Goal: Task Accomplishment & Management: Use online tool/utility

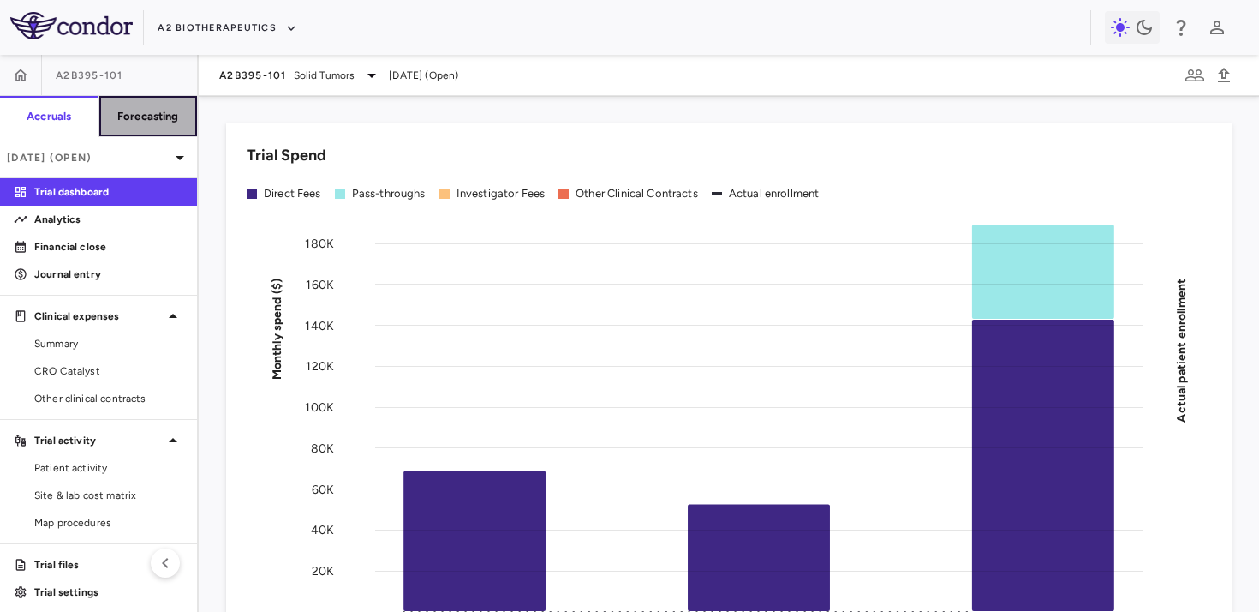
click at [145, 129] on button "Forecasting" at bounding box center [148, 116] width 99 height 41
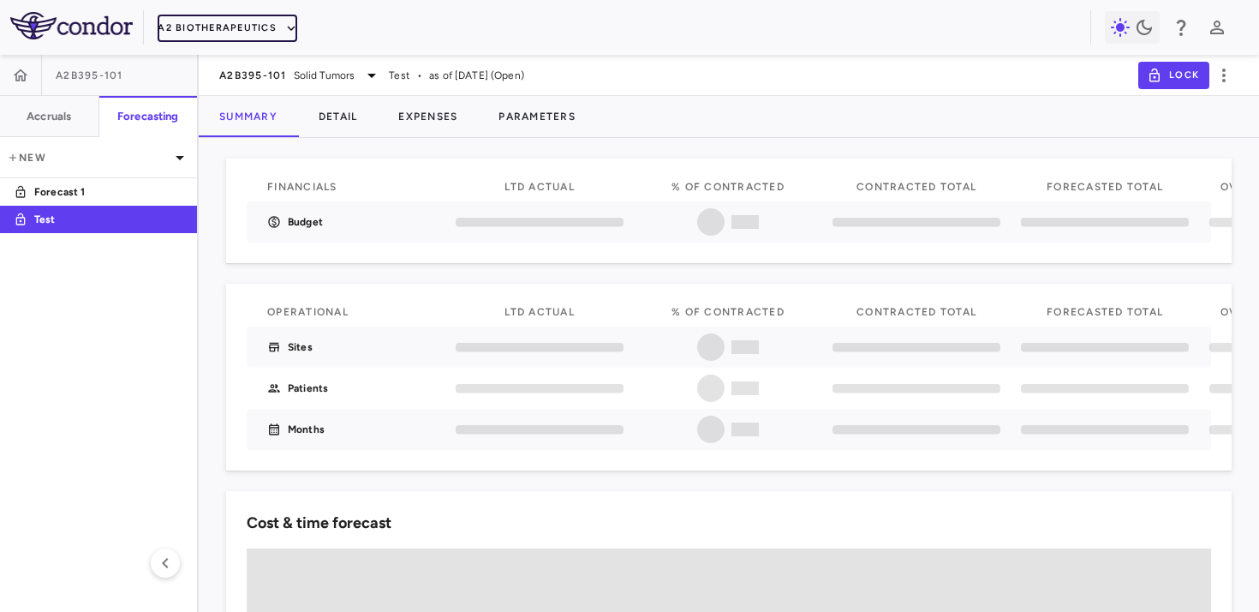
click at [263, 17] on button "A2 Biotherapeutics" at bounding box center [228, 28] width 140 height 27
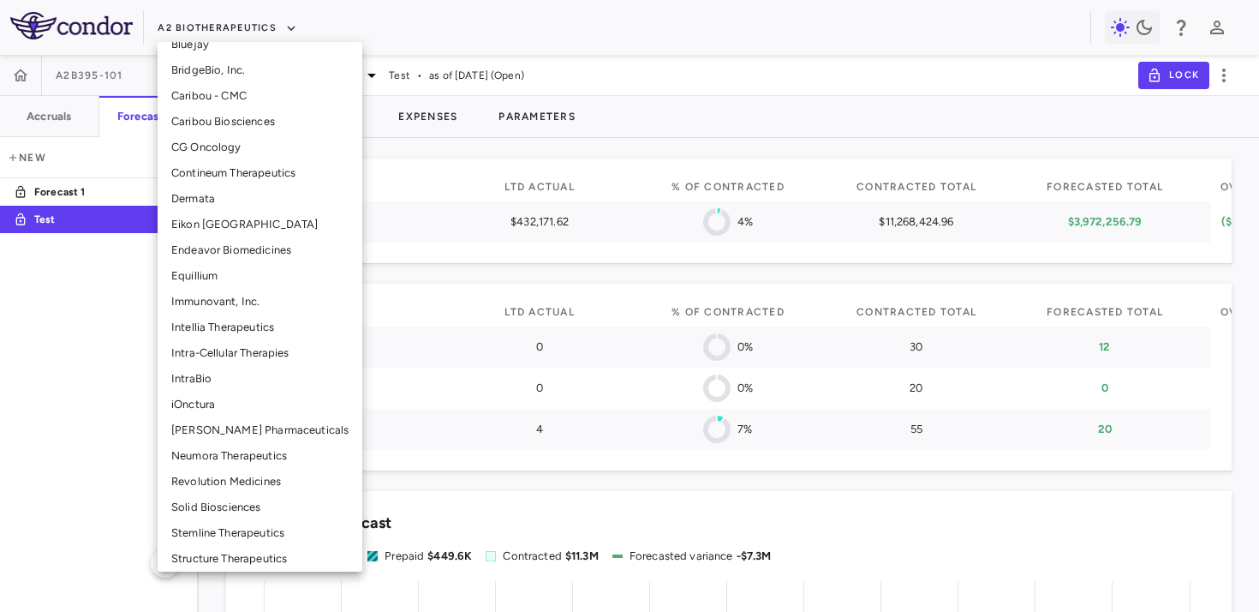
scroll to position [410, 0]
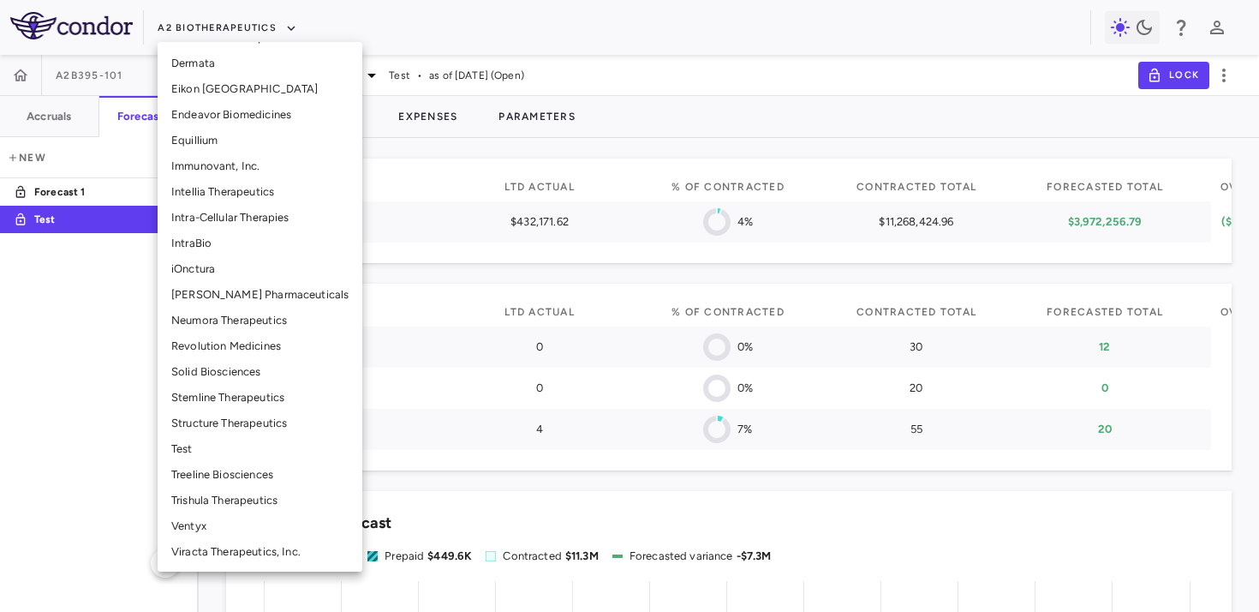
click at [212, 452] on li "Test" at bounding box center [260, 449] width 205 height 26
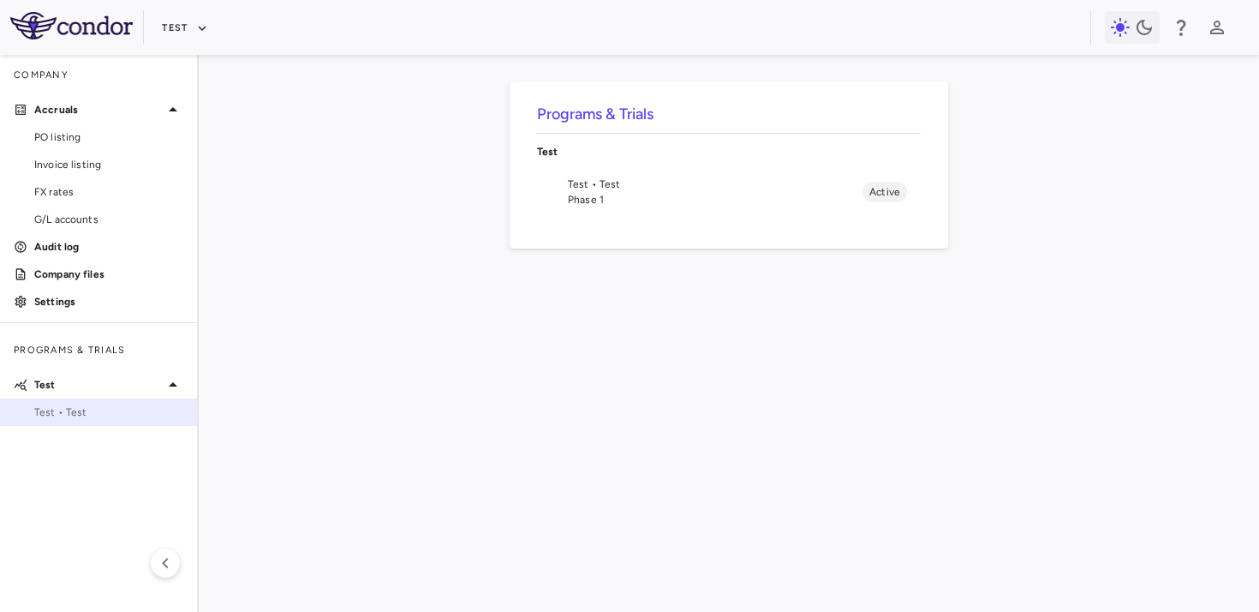
click at [76, 416] on span "Test • Test" at bounding box center [108, 411] width 149 height 15
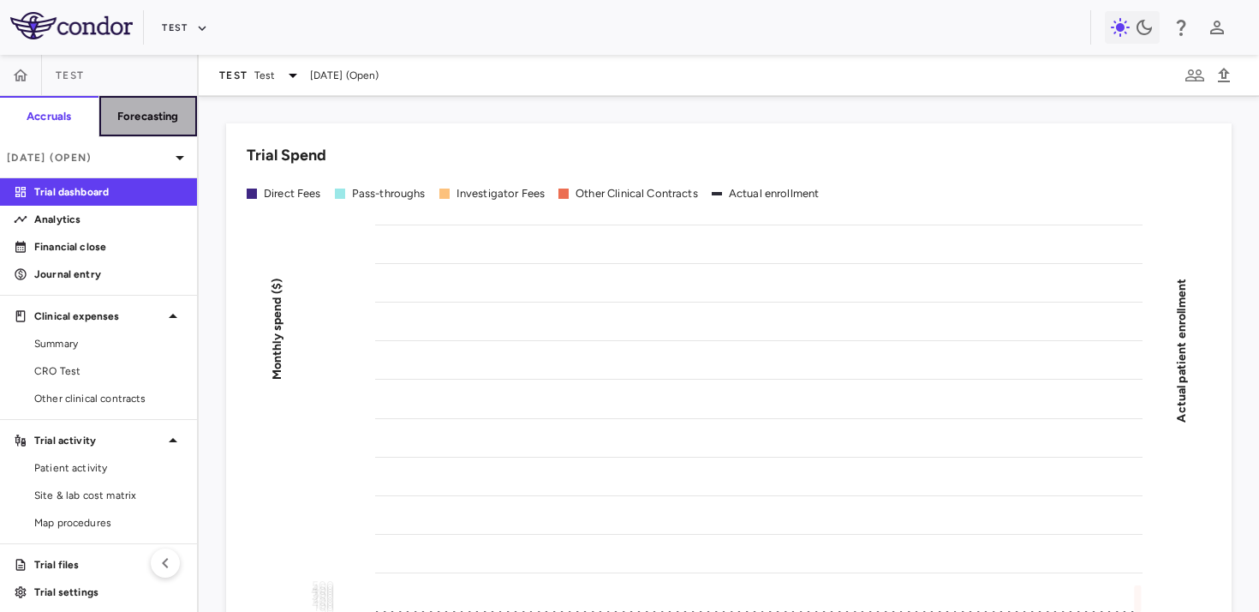
click at [156, 123] on h6 "Forecasting" at bounding box center [148, 116] width 62 height 15
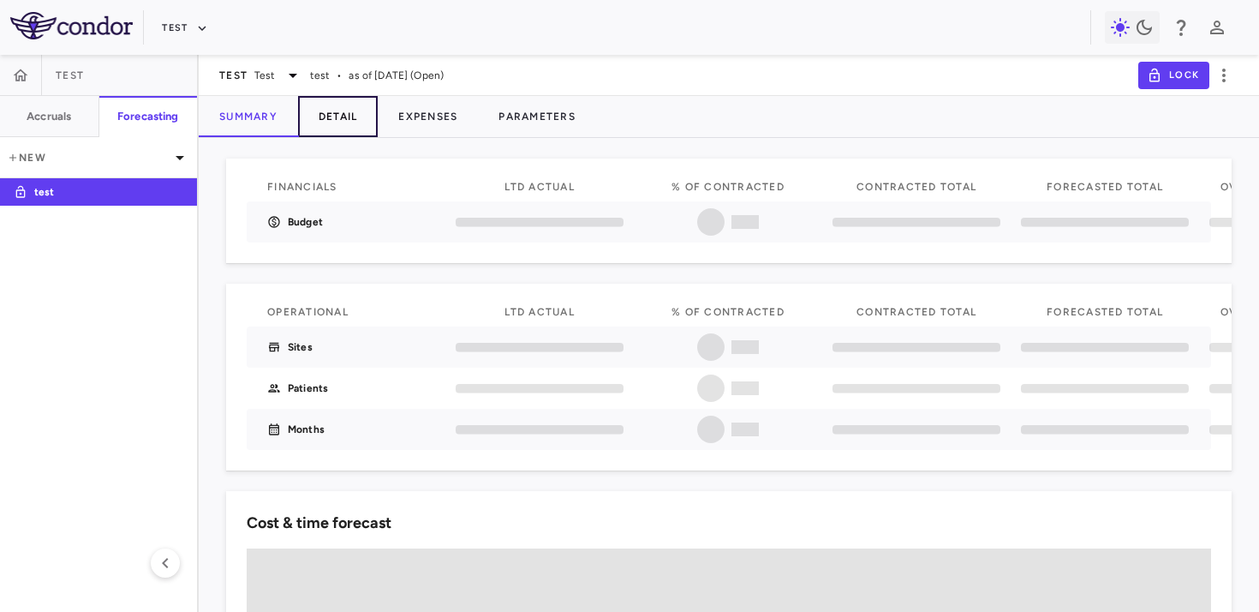
click at [347, 123] on button "Detail" at bounding box center [338, 116] width 81 height 41
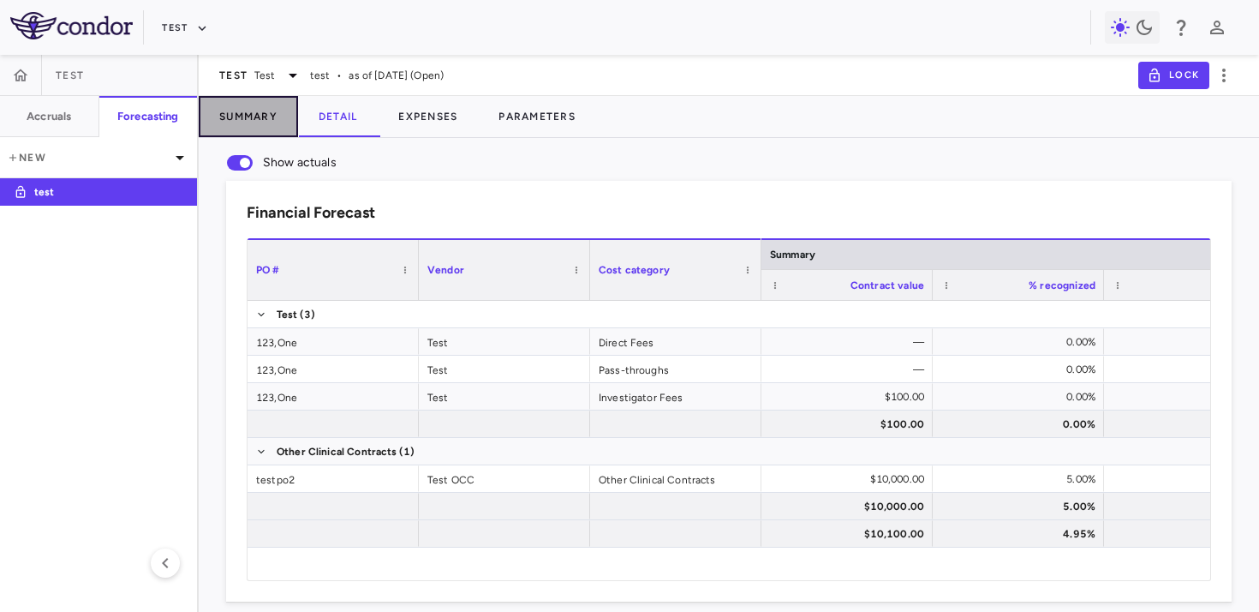
click at [258, 122] on button "Summary" at bounding box center [248, 116] width 99 height 41
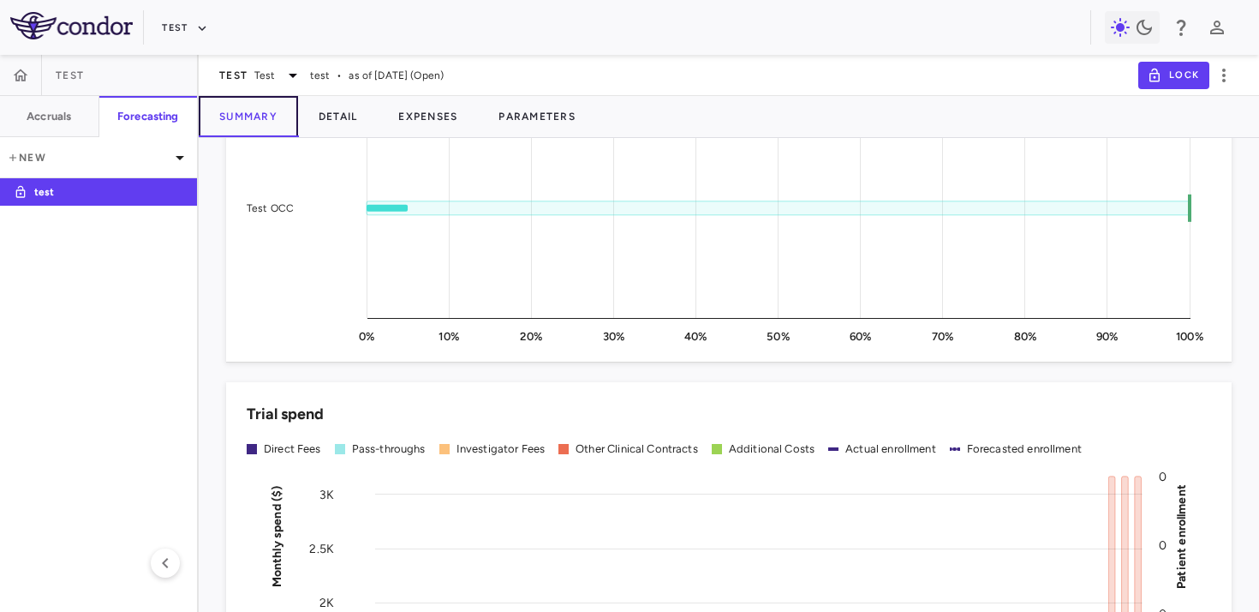
scroll to position [1307, 0]
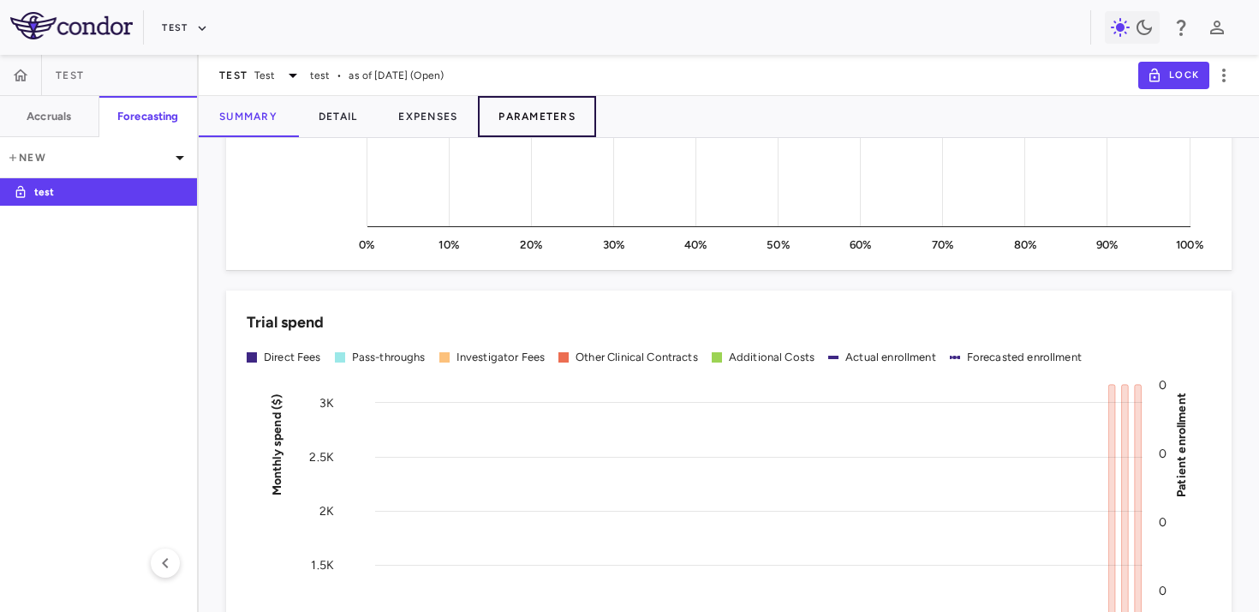
click at [529, 123] on button "Parameters" at bounding box center [537, 116] width 118 height 41
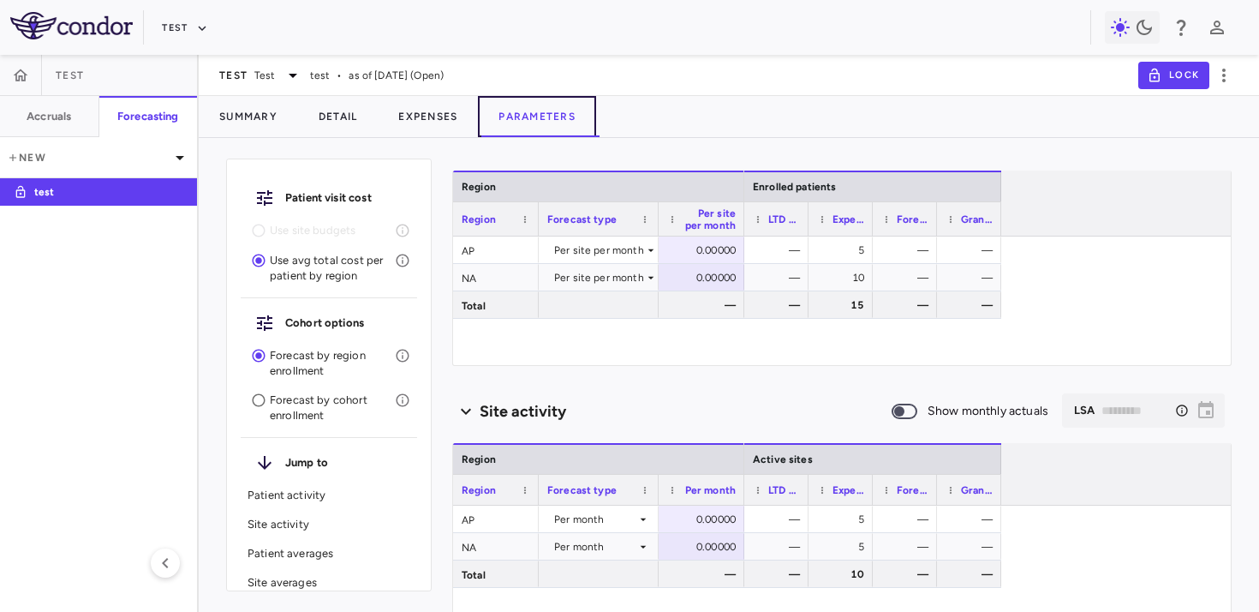
scroll to position [100, 0]
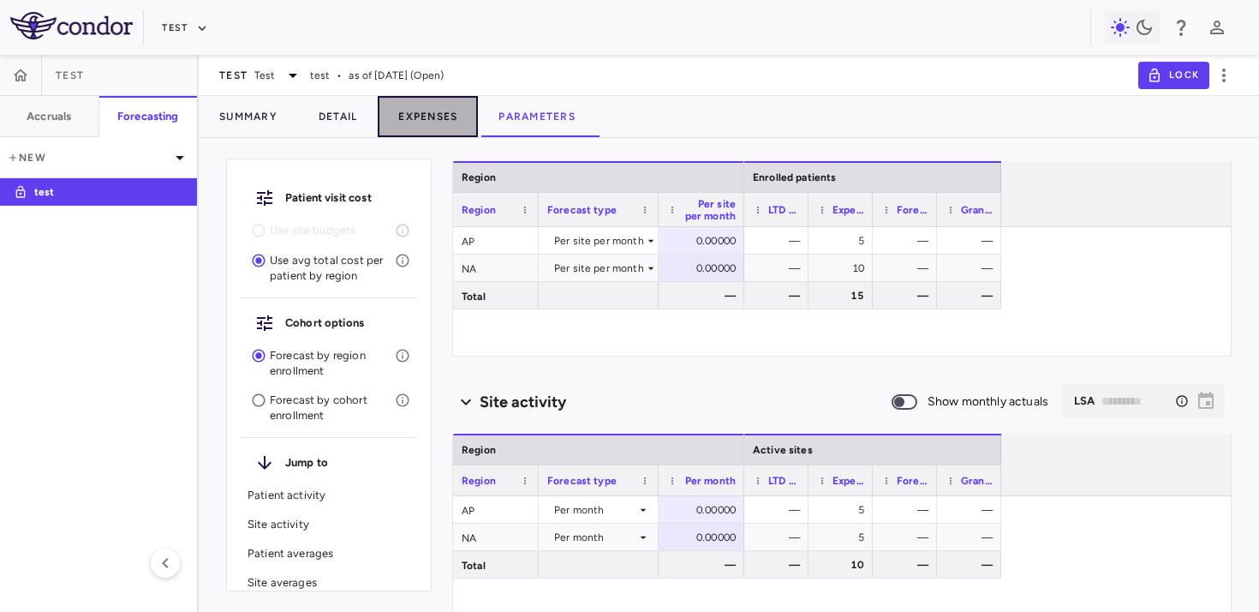
click at [435, 100] on button "Expenses" at bounding box center [428, 116] width 100 height 41
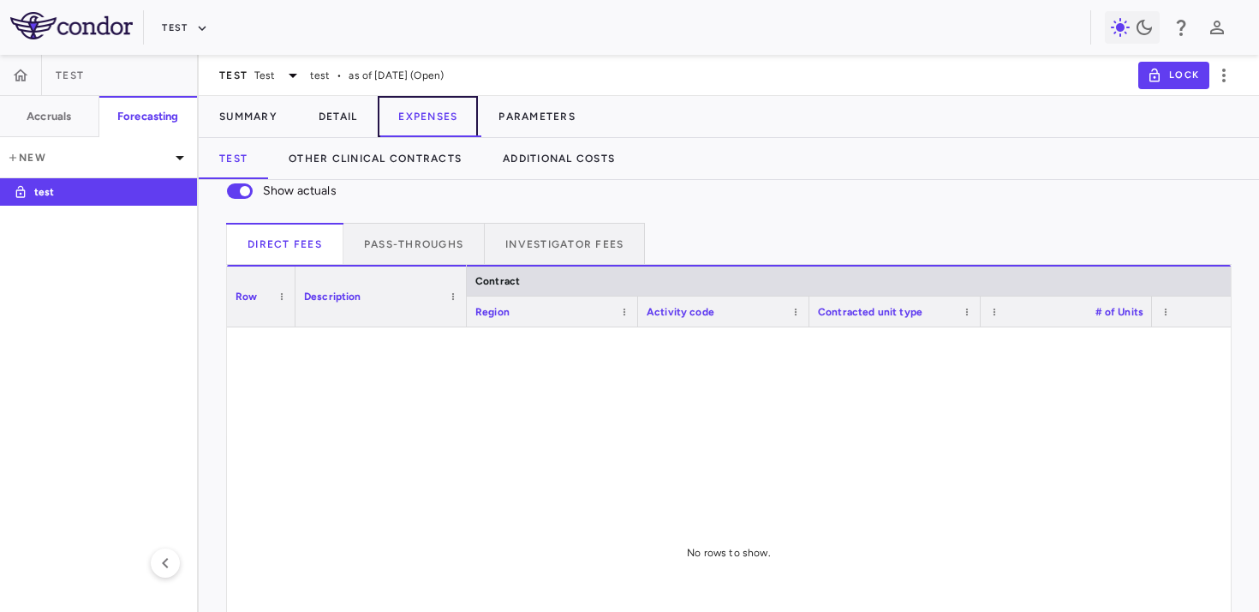
scroll to position [4, 0]
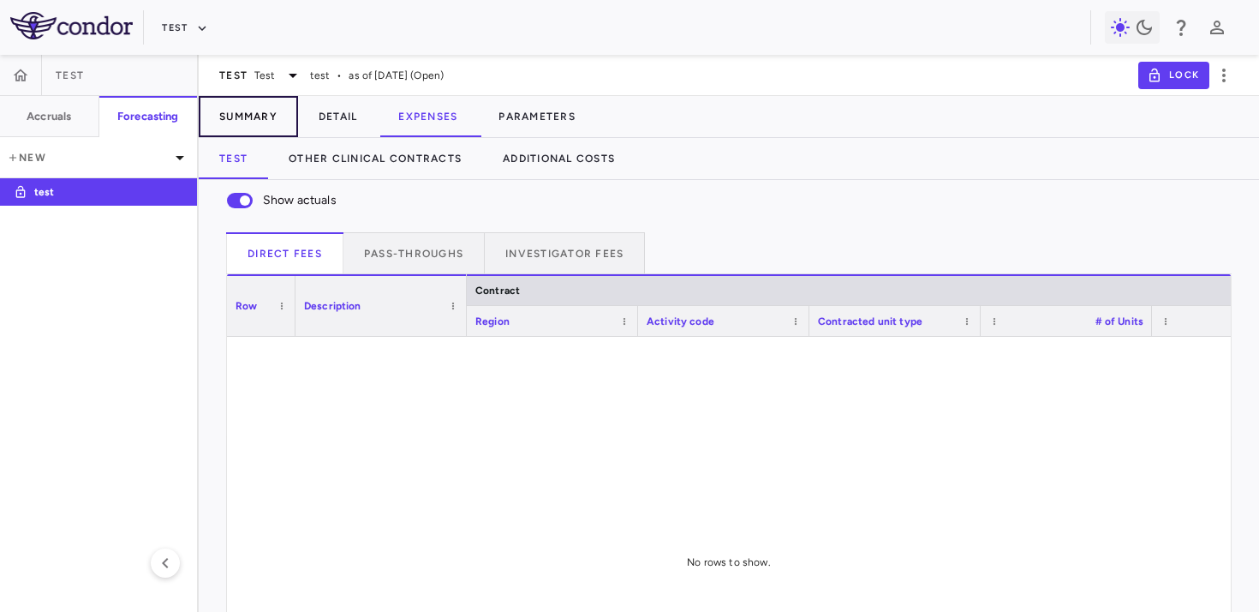
click at [248, 105] on button "Summary" at bounding box center [248, 116] width 99 height 41
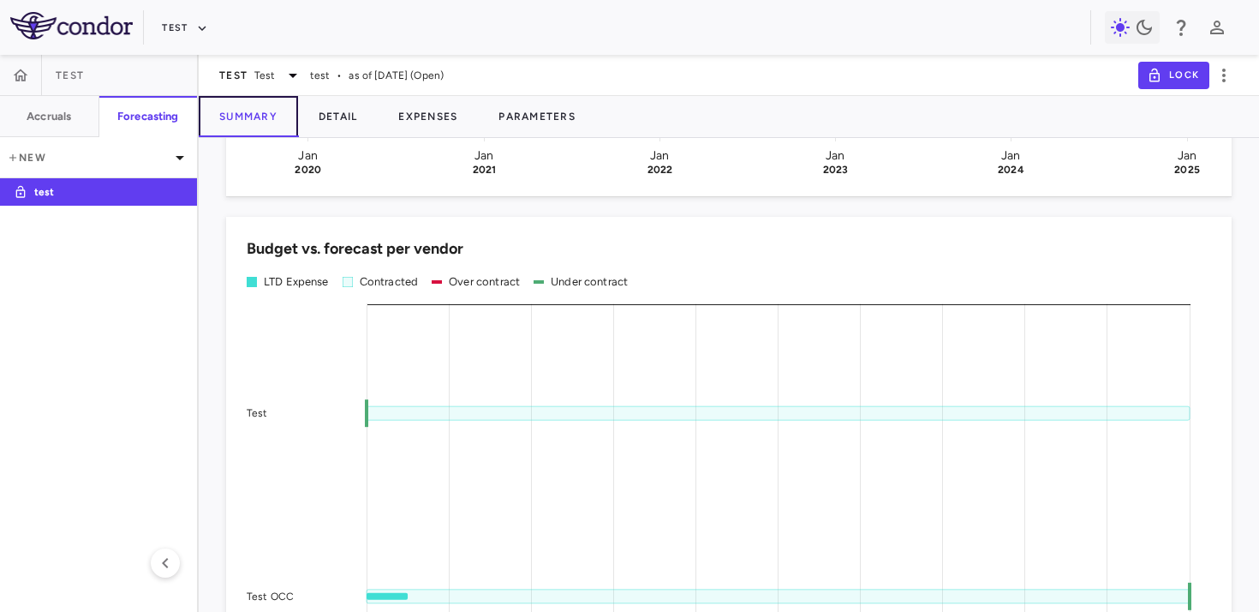
scroll to position [924, 0]
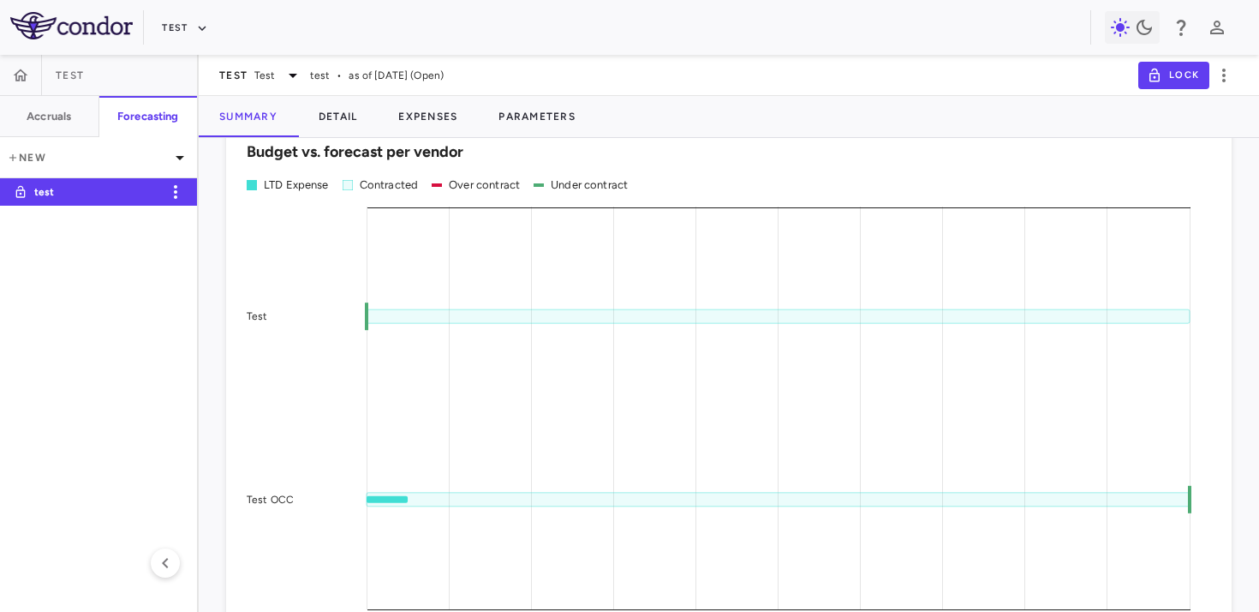
click at [84, 189] on p "test" at bounding box center [97, 191] width 127 height 15
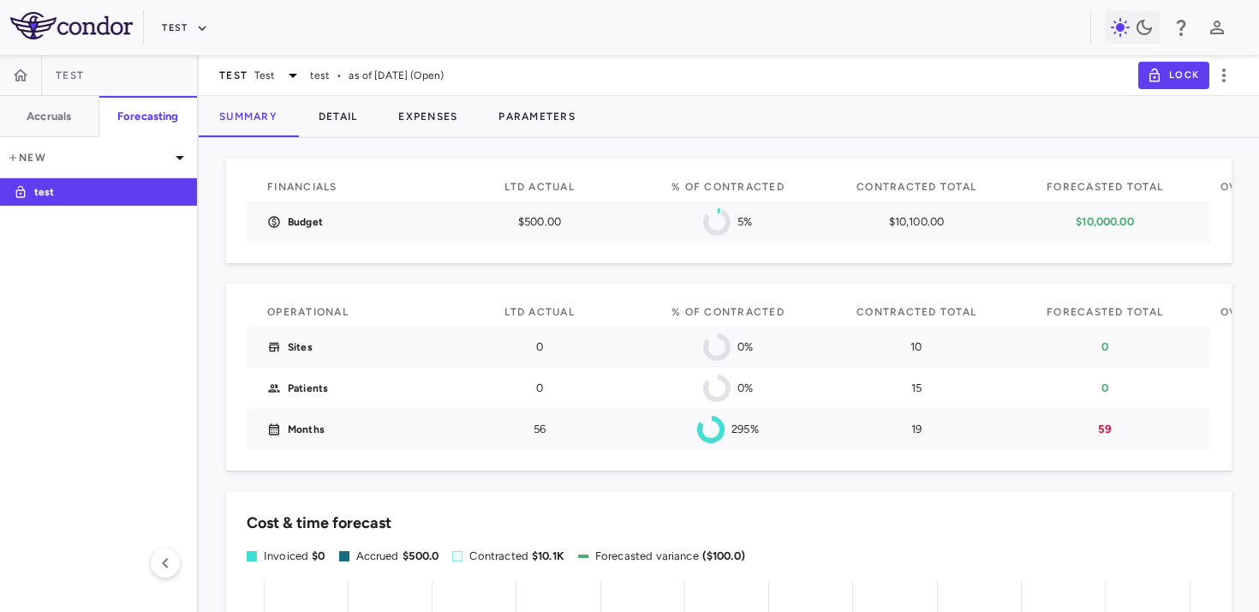
click at [430, 238] on div "Budget" at bounding box center [351, 221] width 188 height 41
click at [571, 118] on button "Parameters" at bounding box center [537, 116] width 118 height 41
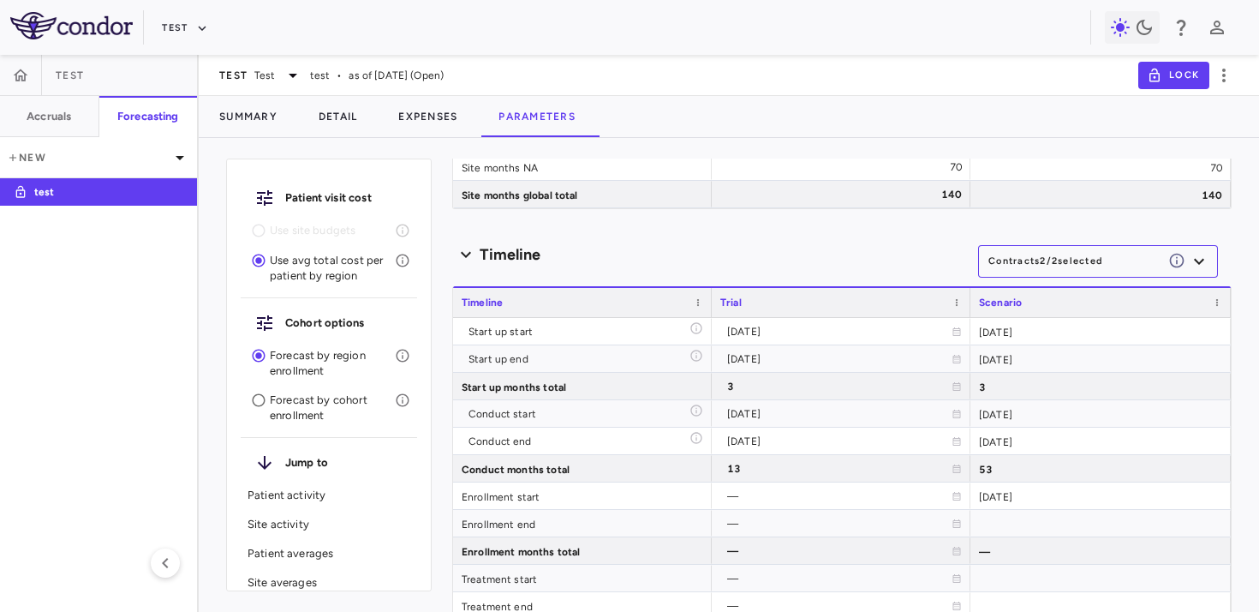
scroll to position [2671, 0]
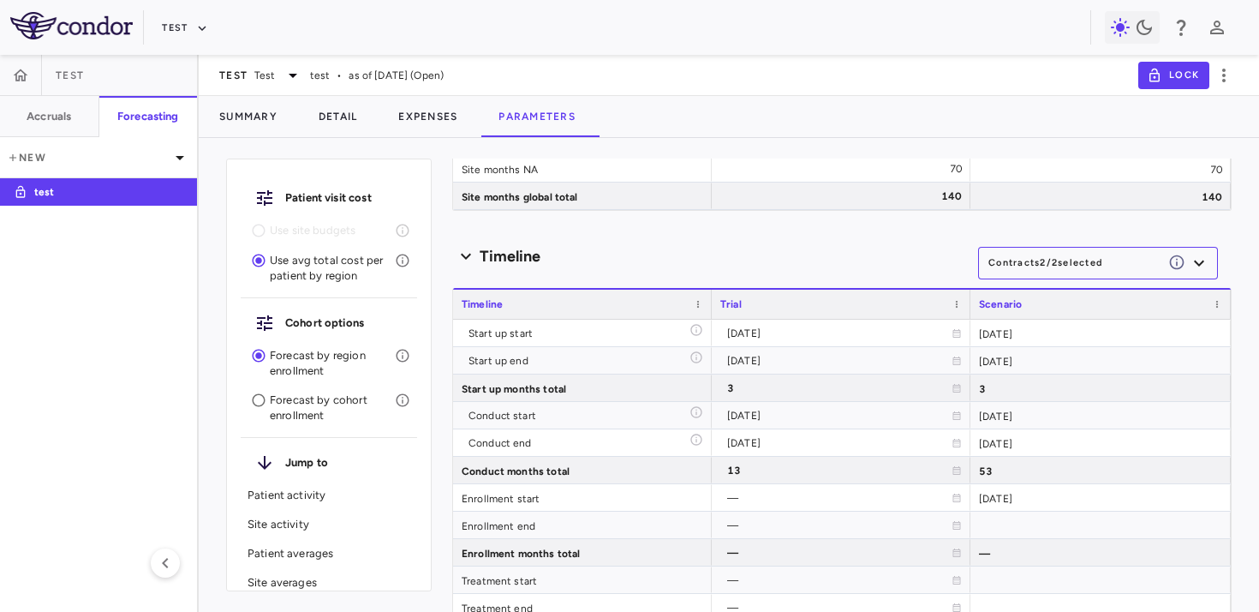
click at [787, 291] on div "Trial" at bounding box center [842, 304] width 242 height 29
click at [775, 330] on div "[DATE]" at bounding box center [839, 333] width 224 height 27
click at [801, 339] on div "[DATE]" at bounding box center [839, 333] width 224 height 27
click at [788, 336] on div "[DATE]" at bounding box center [839, 333] width 224 height 27
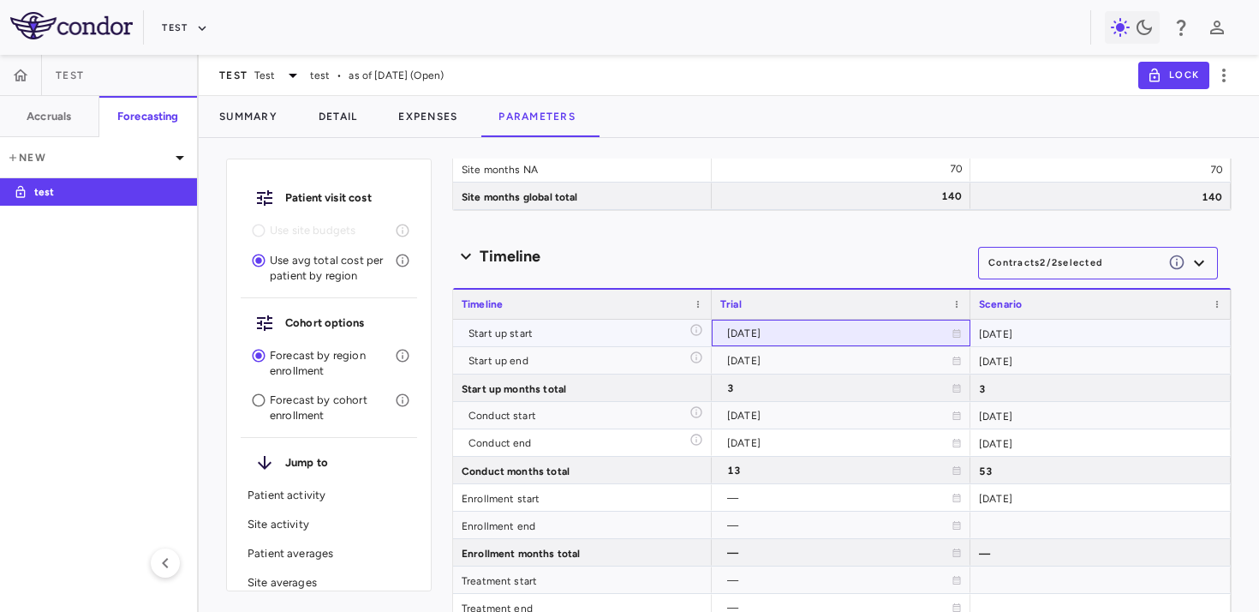
click at [788, 336] on div "[DATE]" at bounding box center [839, 333] width 224 height 27
click at [983, 334] on div "[DATE]" at bounding box center [1101, 333] width 260 height 27
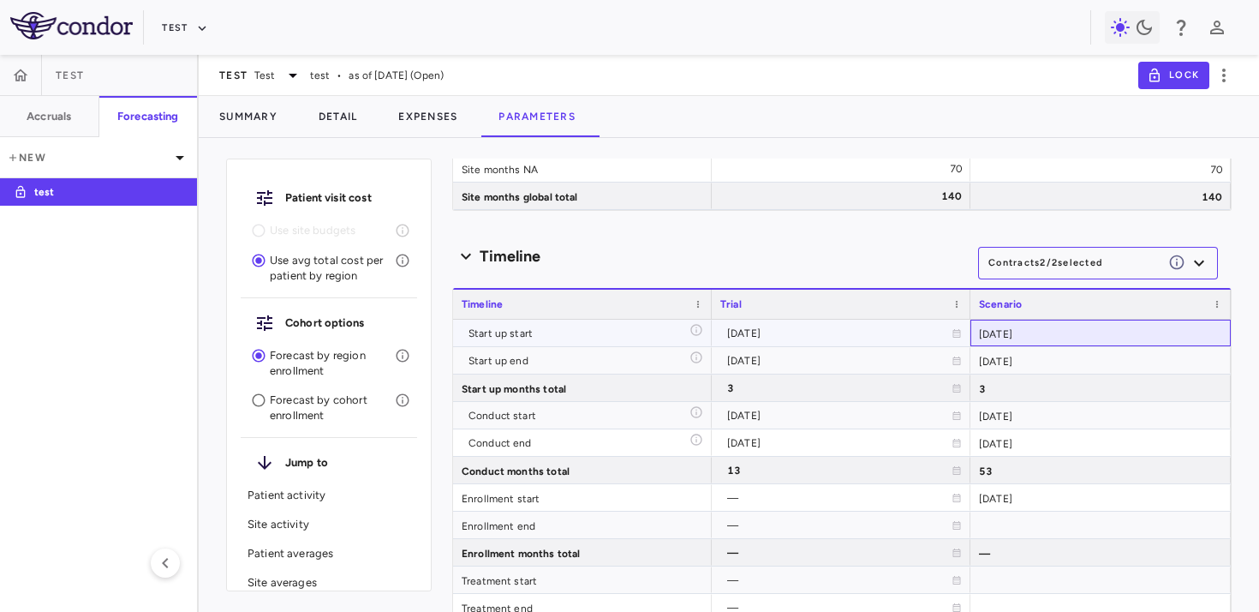
click at [983, 334] on div "[DATE]" at bounding box center [1101, 333] width 260 height 27
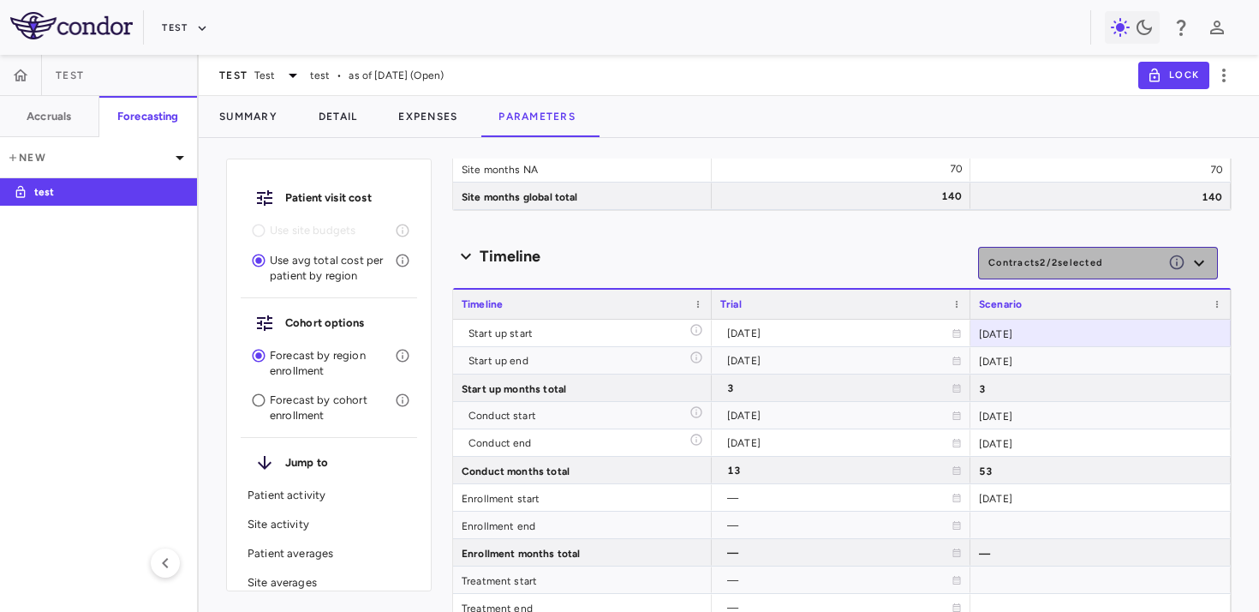
click at [1114, 260] on button "Contracts 2 / 2 selected" at bounding box center [1098, 263] width 240 height 33
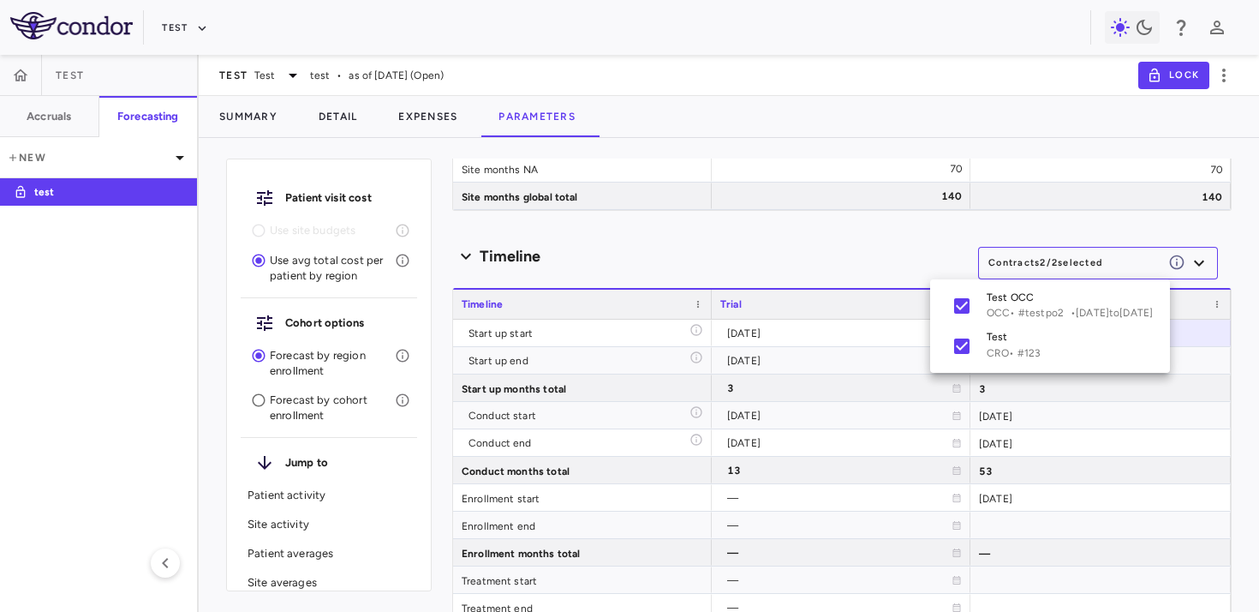
click at [863, 269] on div at bounding box center [629, 306] width 1259 height 612
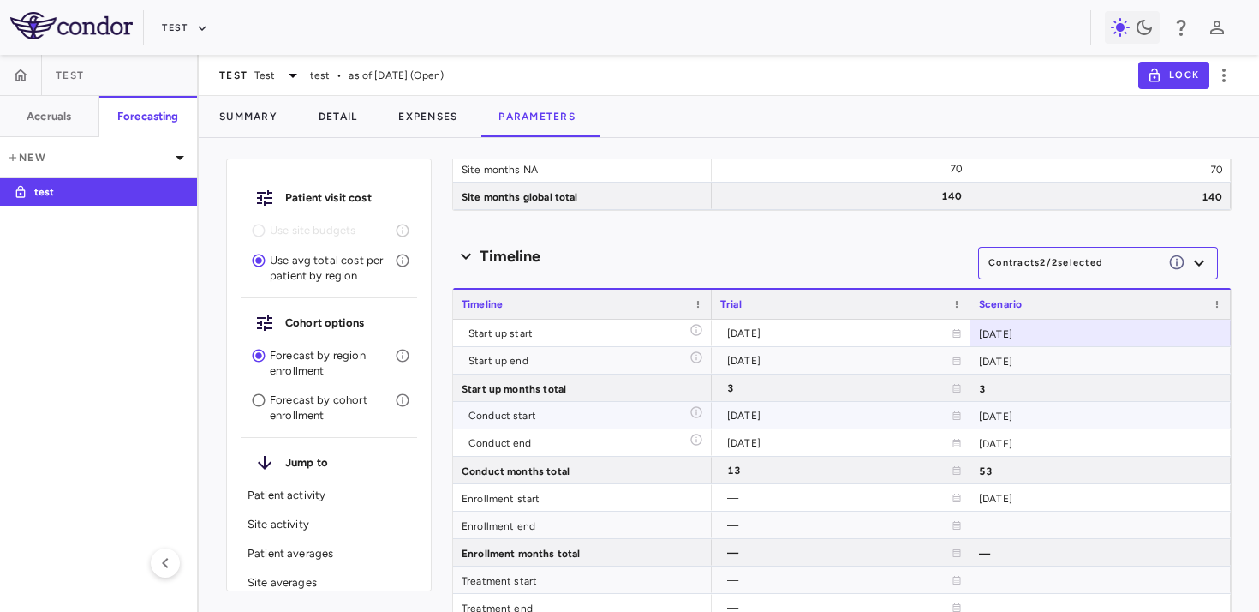
click at [769, 411] on div "[DATE]" at bounding box center [839, 415] width 224 height 27
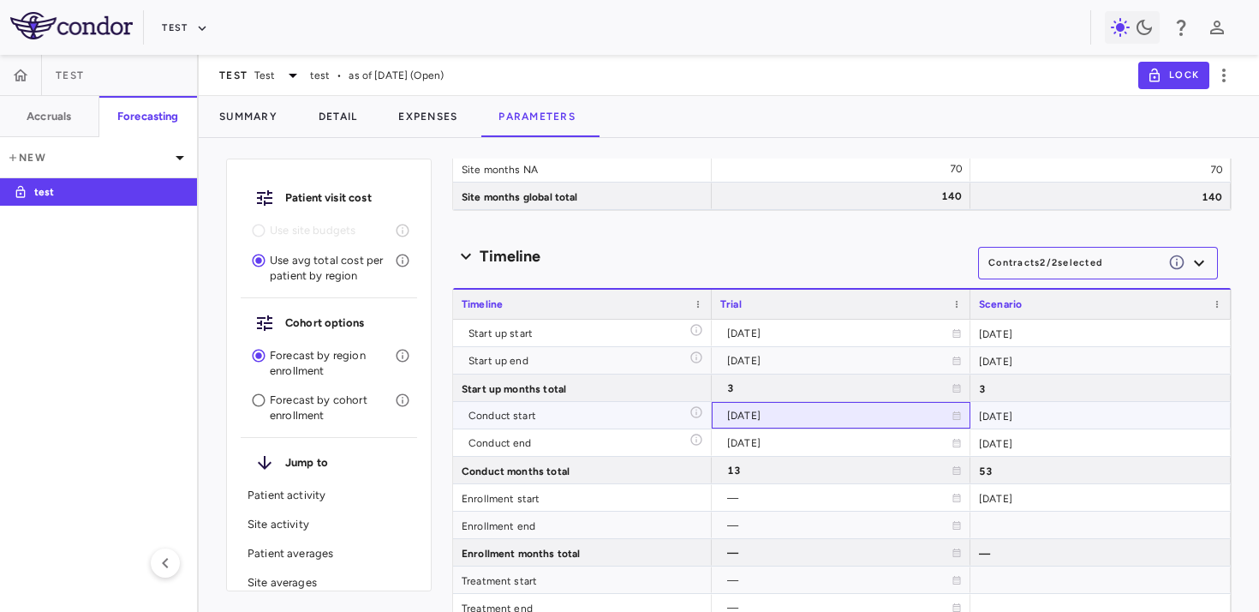
click at [772, 417] on div "[DATE]" at bounding box center [839, 415] width 224 height 27
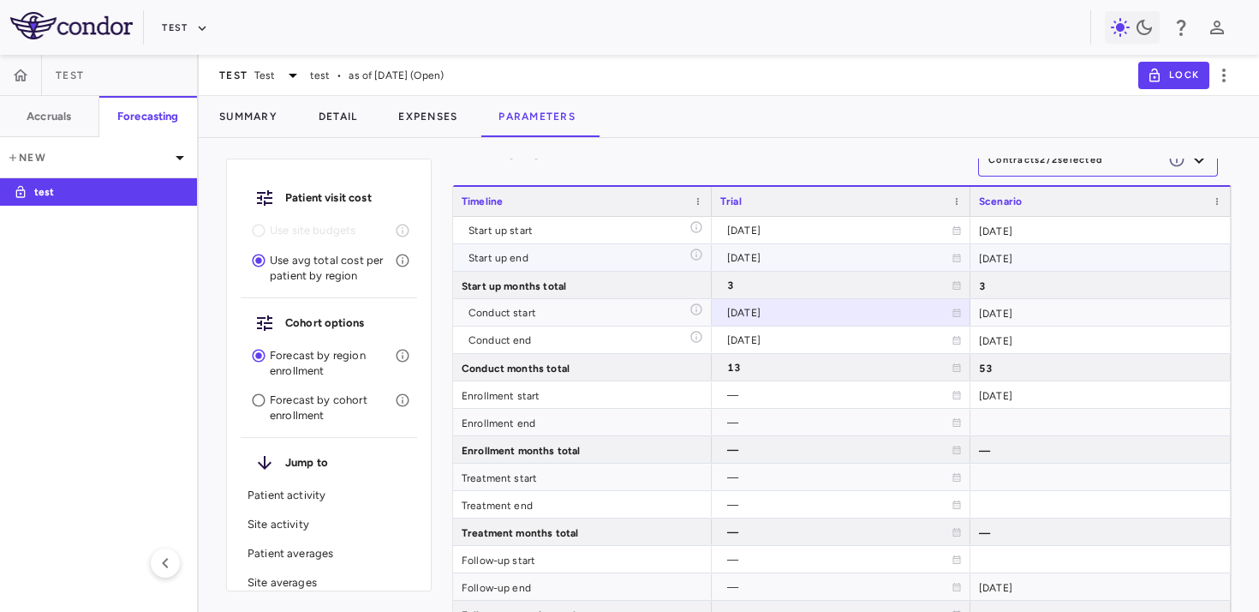
click at [772, 267] on div "[DATE]" at bounding box center [839, 257] width 224 height 27
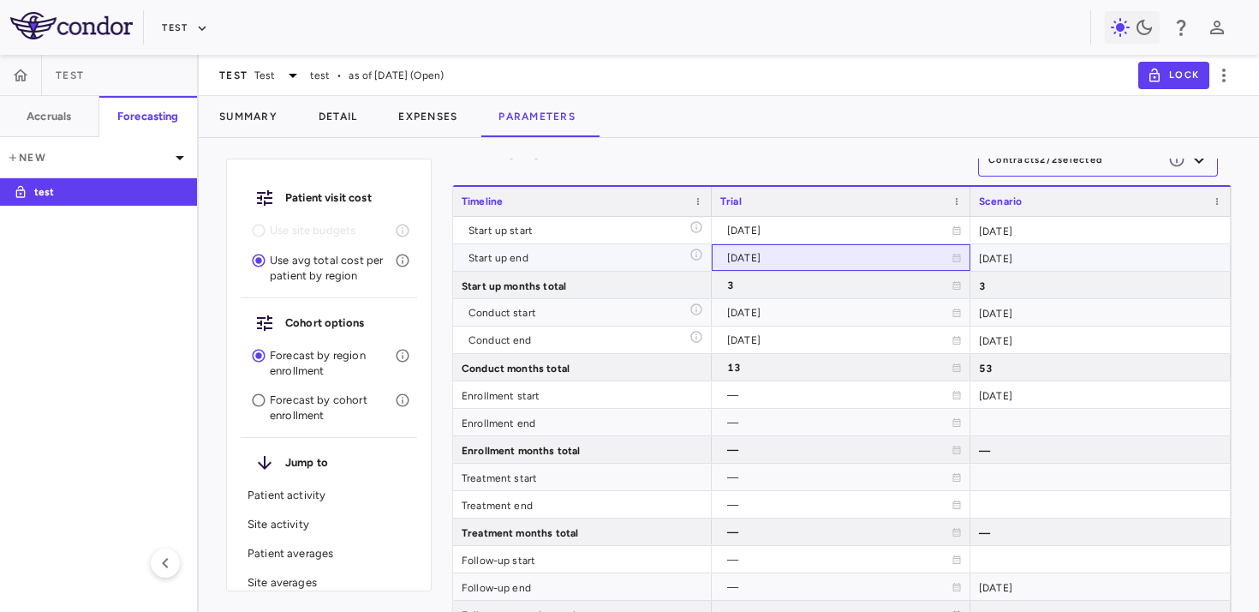
click at [772, 267] on div "[DATE]" at bounding box center [839, 257] width 224 height 27
click at [954, 259] on icon at bounding box center [958, 258] width 8 height 9
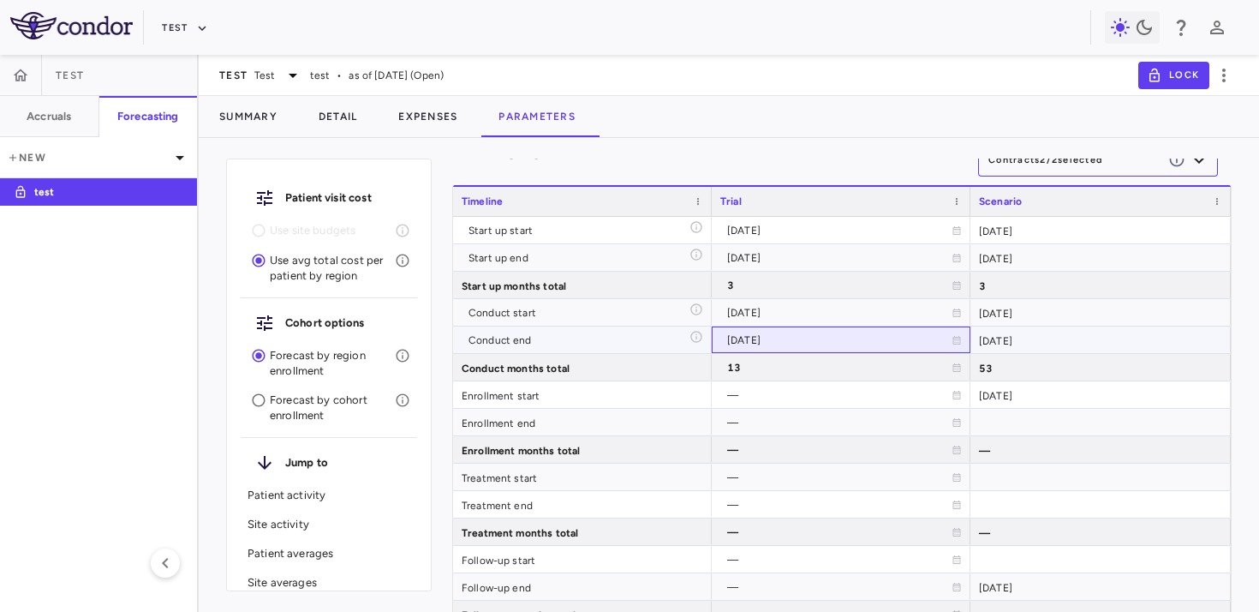
click at [954, 341] on icon at bounding box center [958, 340] width 8 height 9
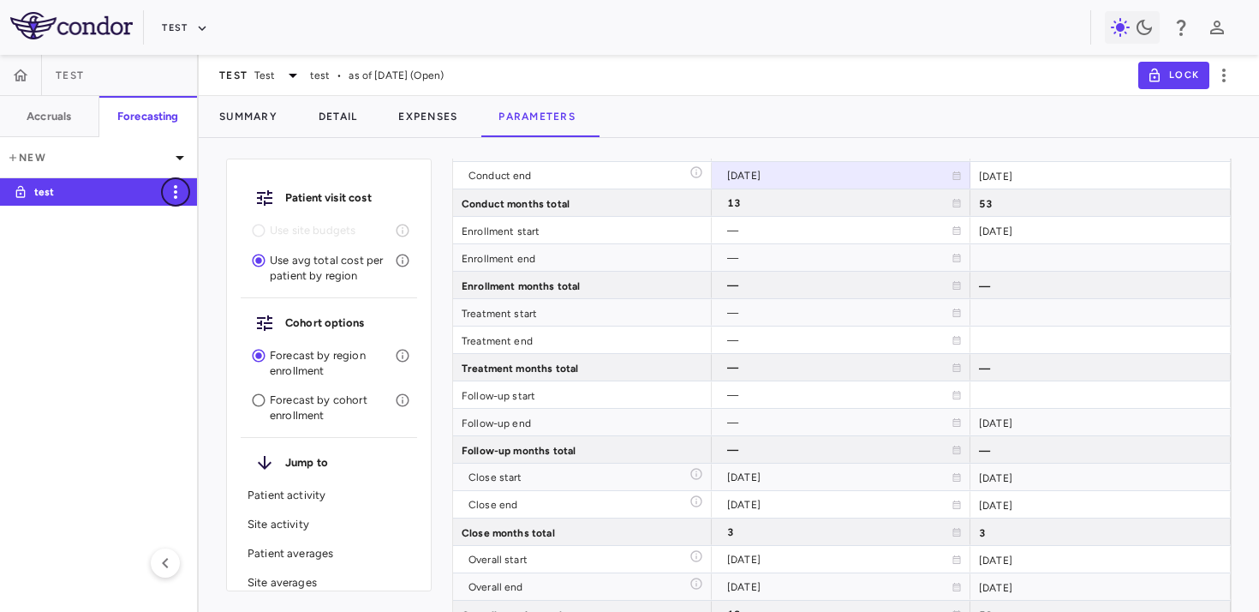
click at [170, 197] on icon "button" at bounding box center [175, 192] width 21 height 21
click at [94, 242] on div at bounding box center [629, 306] width 1259 height 612
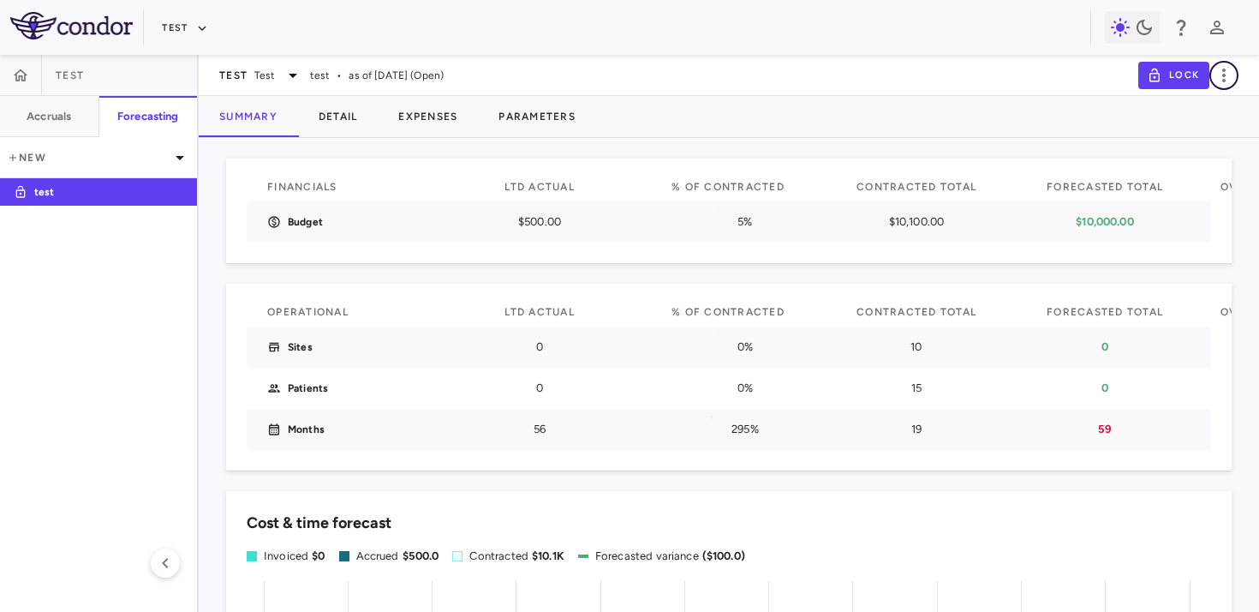
click at [1226, 74] on icon "button" at bounding box center [1224, 75] width 21 height 21
click at [1211, 135] on div "Duplicate" at bounding box center [1201, 133] width 76 height 29
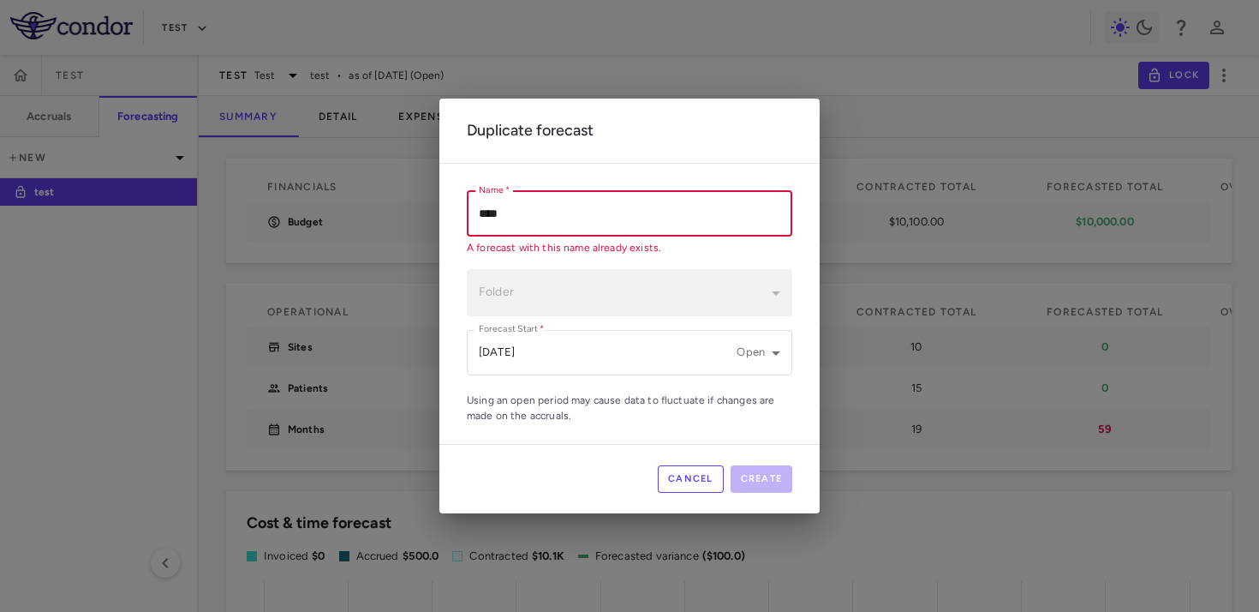
click at [615, 219] on input "****" at bounding box center [630, 213] width 326 height 45
type input "*****"
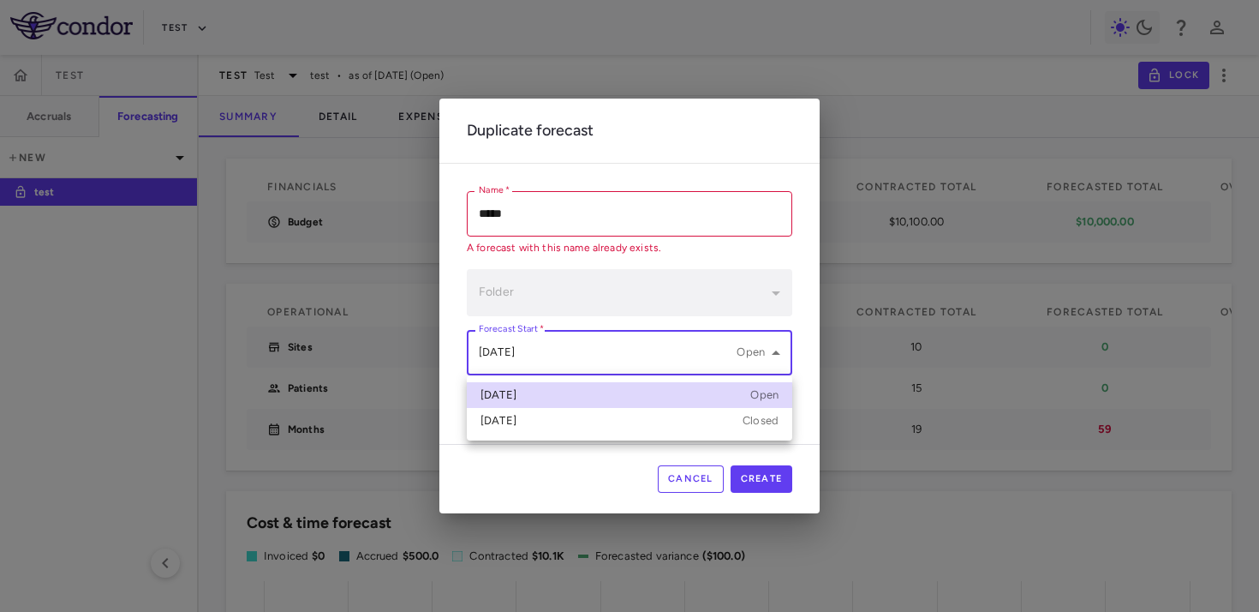
click at [591, 342] on body "Skip to sidebar Skip to main content Test Test Accruals Forecasting New test Te…" at bounding box center [629, 306] width 1259 height 612
click at [591, 342] on div at bounding box center [629, 306] width 1259 height 612
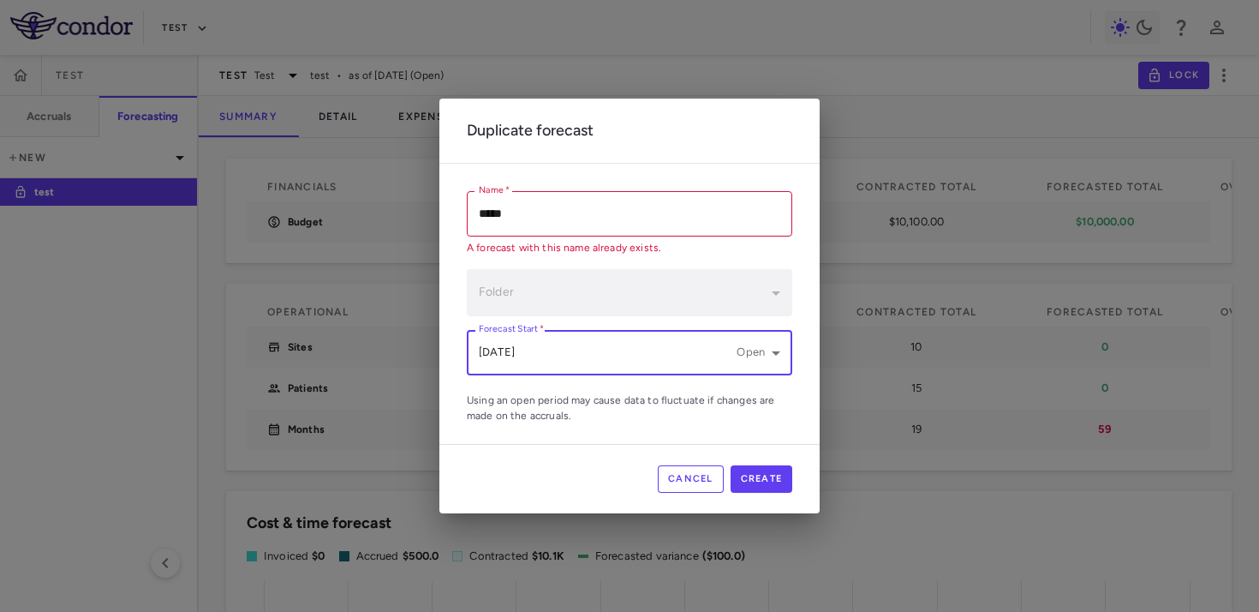
click at [591, 342] on body "Skip to sidebar Skip to main content Test Test Accruals Forecasting New test Te…" at bounding box center [629, 306] width 1259 height 612
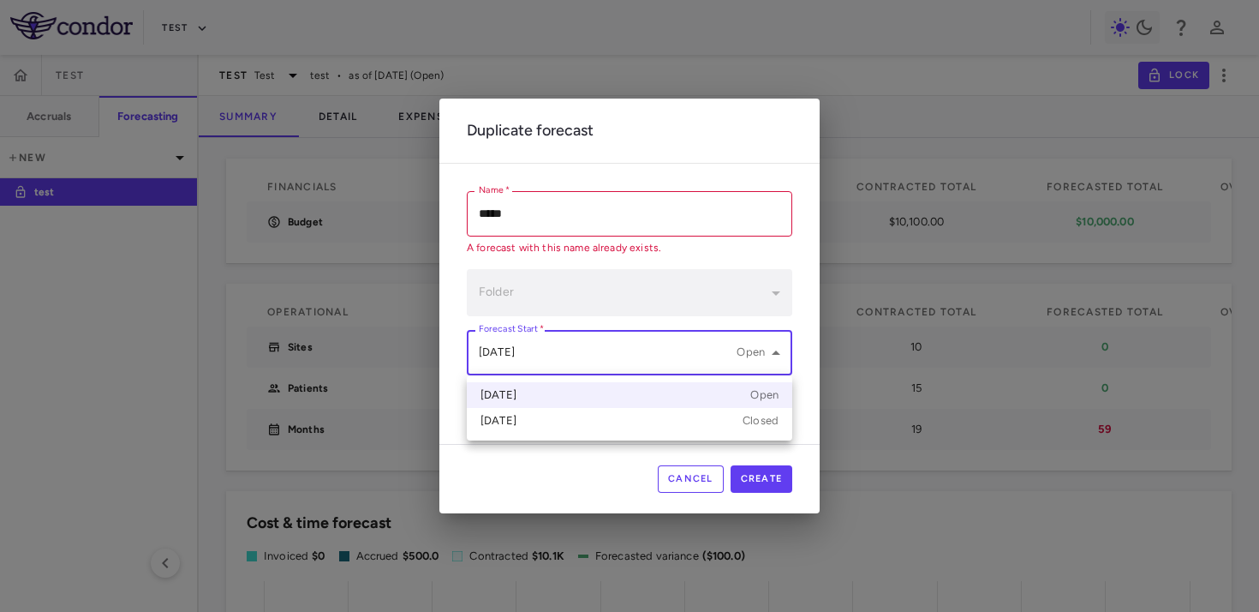
click at [599, 347] on div at bounding box center [629, 306] width 1259 height 612
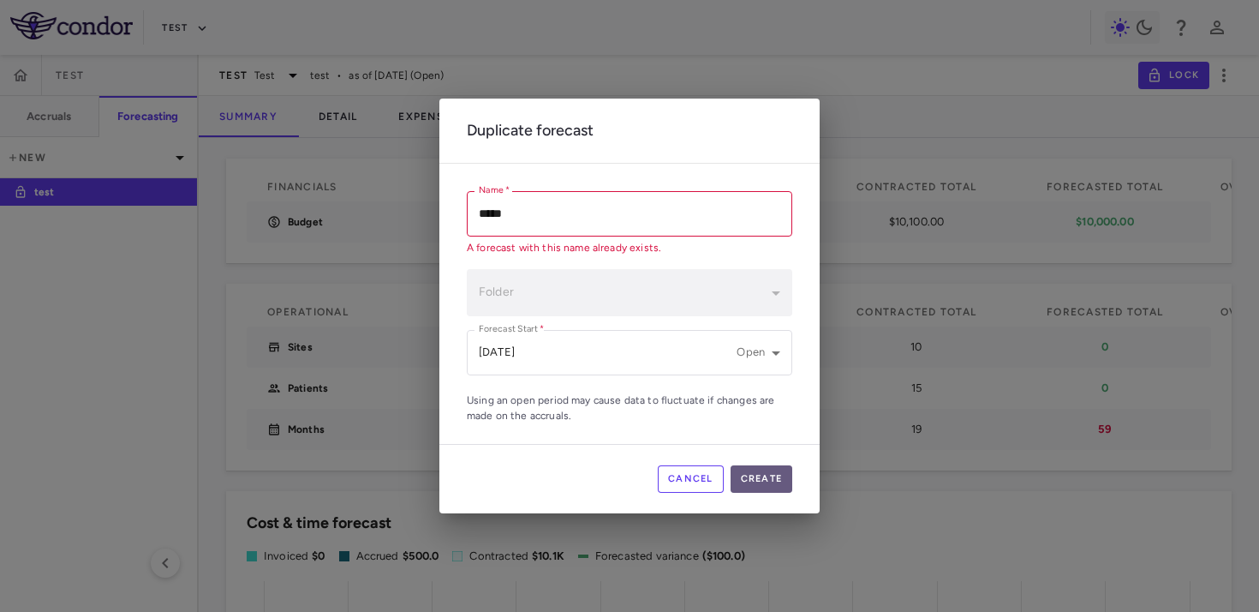
click at [761, 481] on button "Create" at bounding box center [762, 478] width 63 height 27
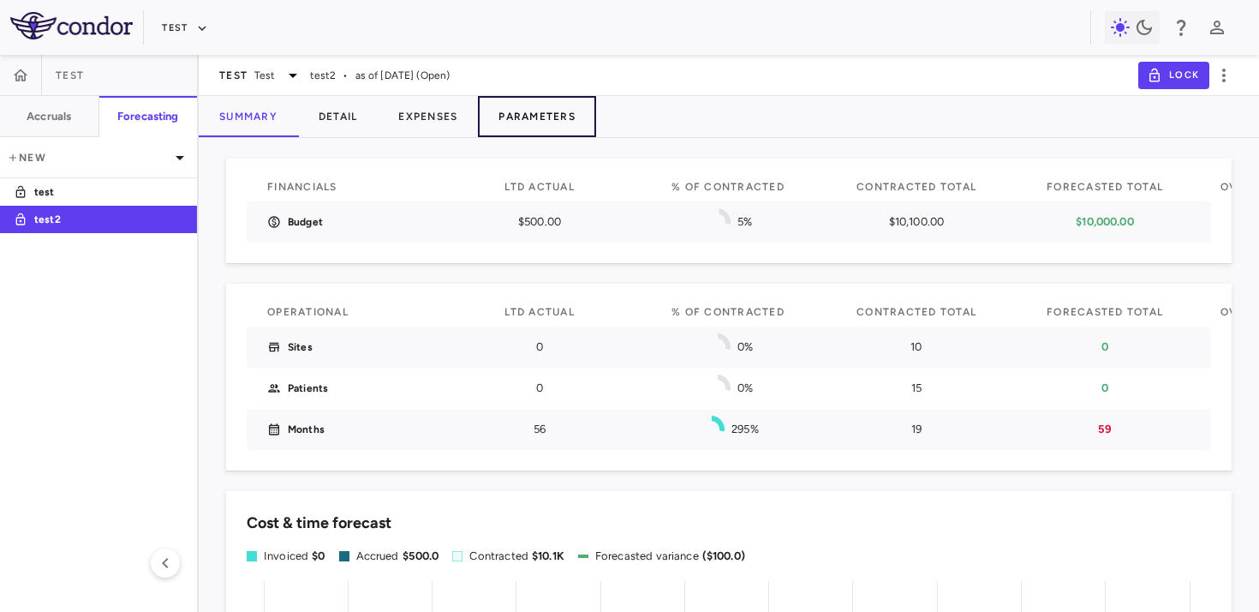
click at [553, 130] on button "Parameters" at bounding box center [537, 116] width 118 height 41
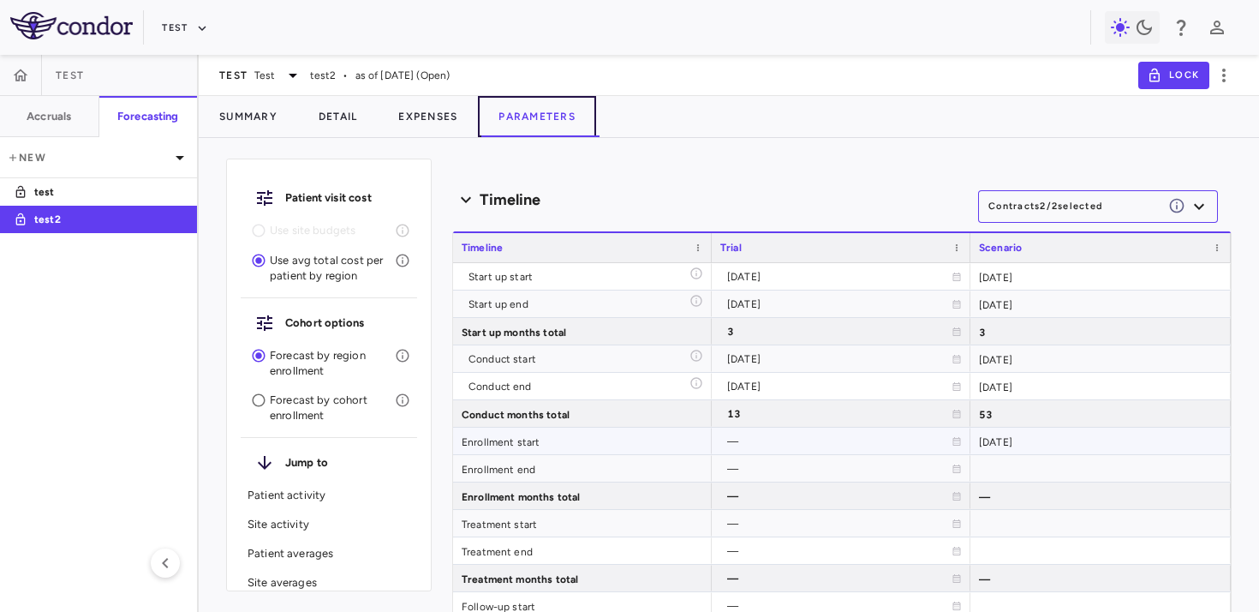
scroll to position [2716, 0]
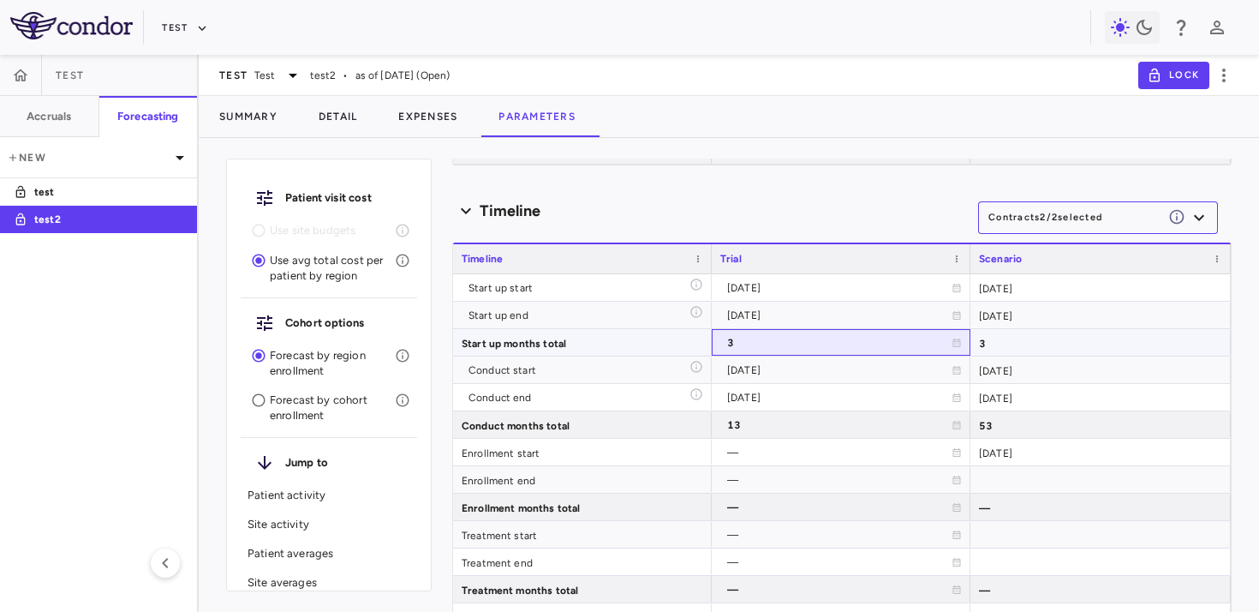
click at [924, 354] on div "3" at bounding box center [839, 342] width 224 height 27
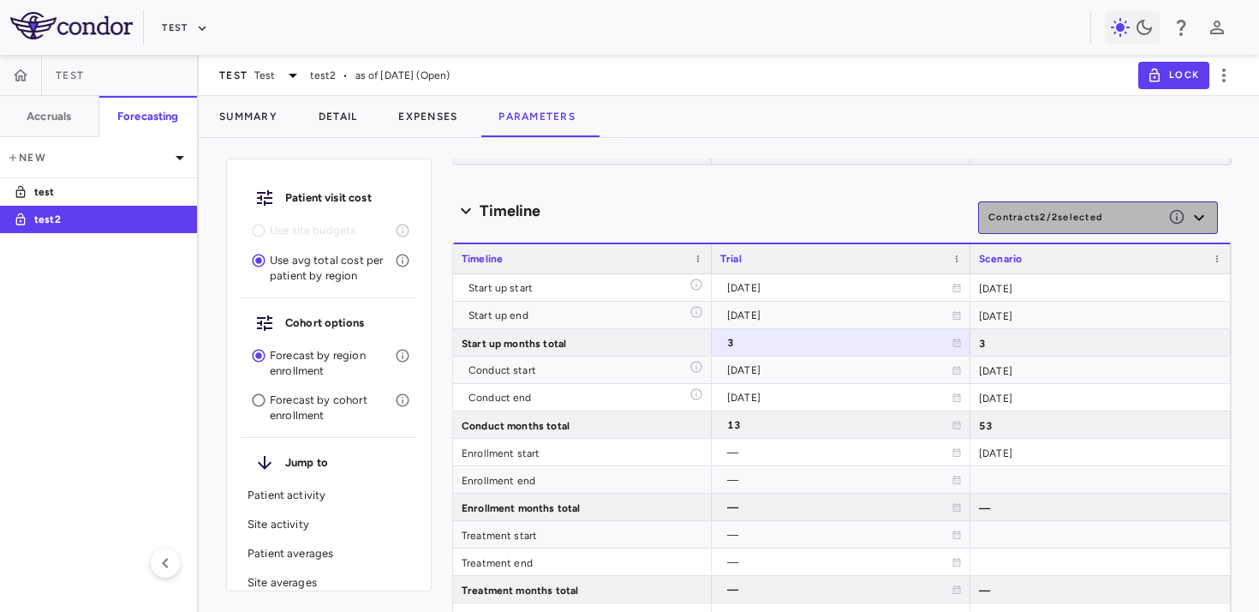
click at [1070, 224] on button "Contracts 2 / 2 selected" at bounding box center [1098, 217] width 240 height 33
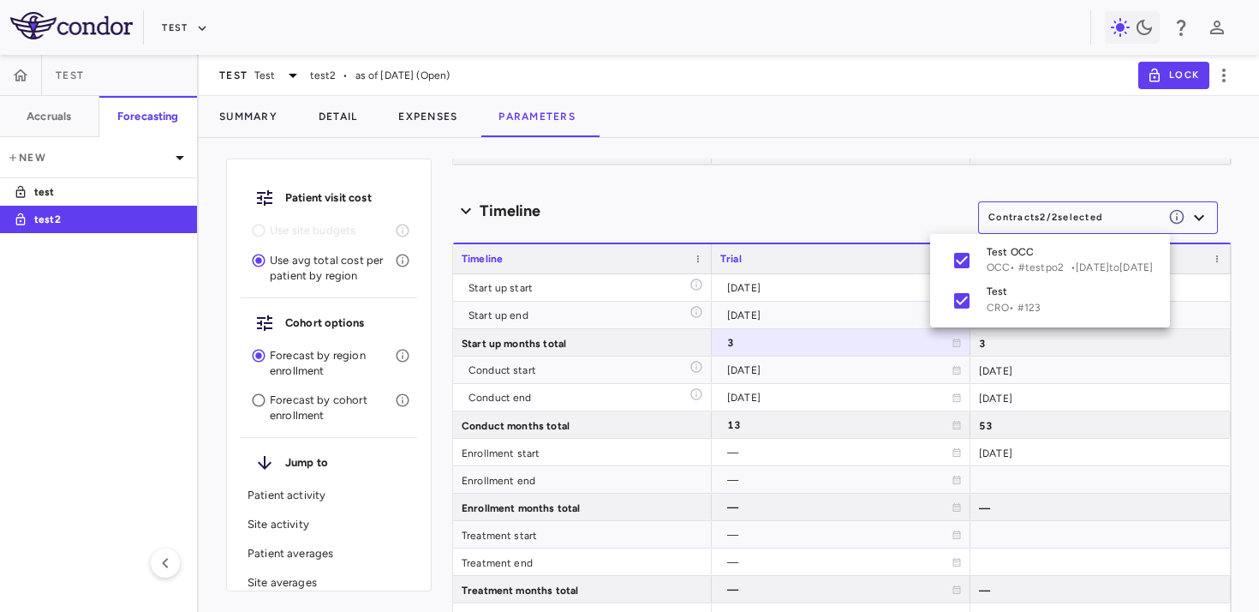
click at [883, 273] on div at bounding box center [629, 306] width 1259 height 612
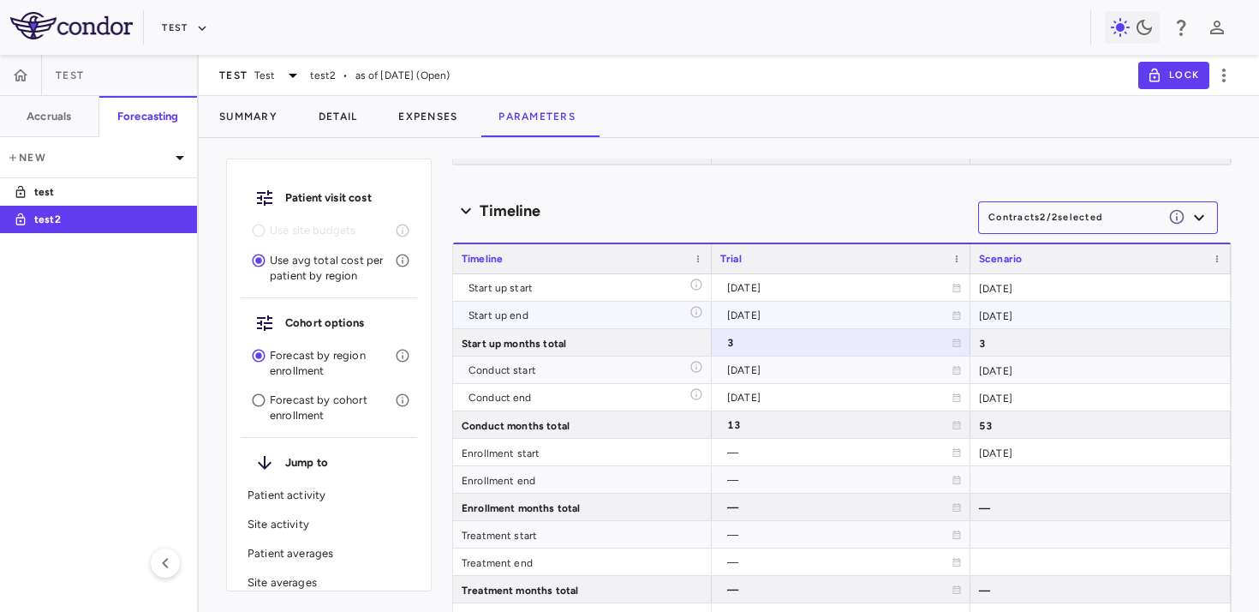
click at [845, 303] on div "[DATE]" at bounding box center [839, 315] width 224 height 27
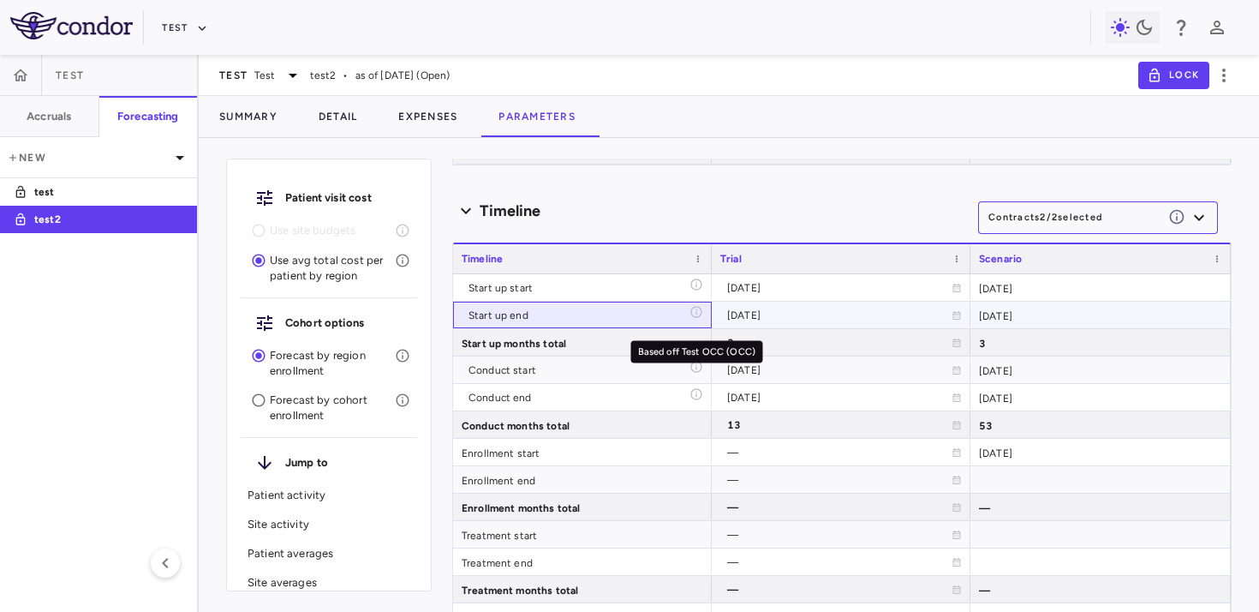
click at [696, 311] on icon "Based off Test OCC (OCC)" at bounding box center [697, 312] width 14 height 14
click at [735, 315] on div "[DATE]" at bounding box center [839, 315] width 224 height 27
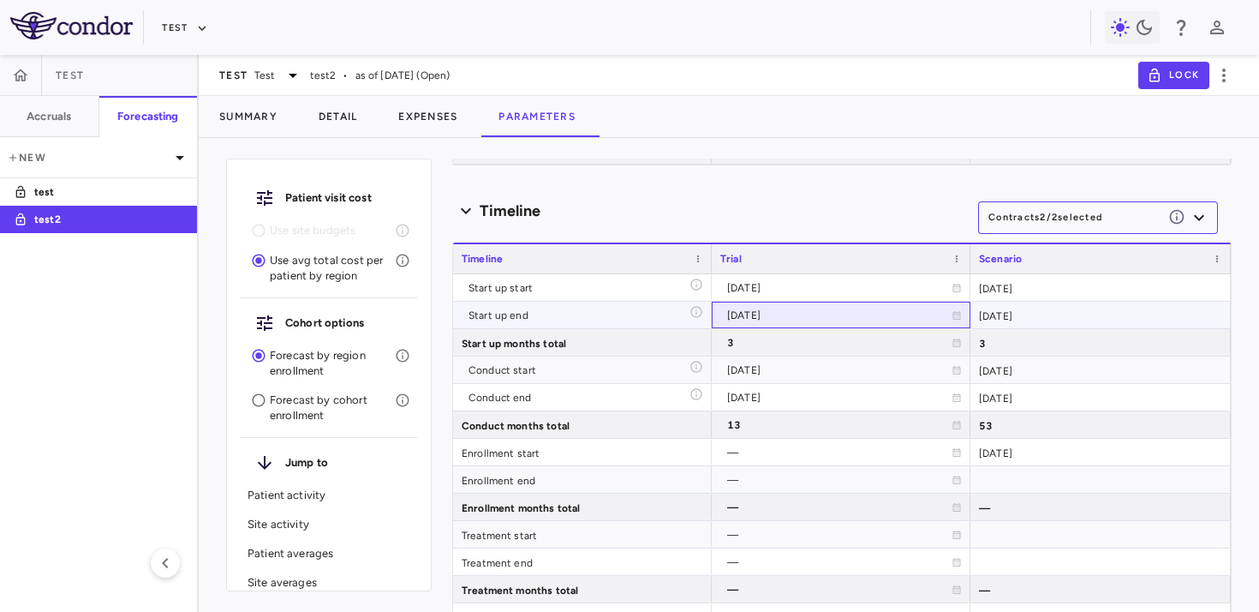
click at [735, 315] on div "[DATE]" at bounding box center [839, 315] width 224 height 27
click at [755, 368] on div "[DATE]" at bounding box center [839, 369] width 224 height 27
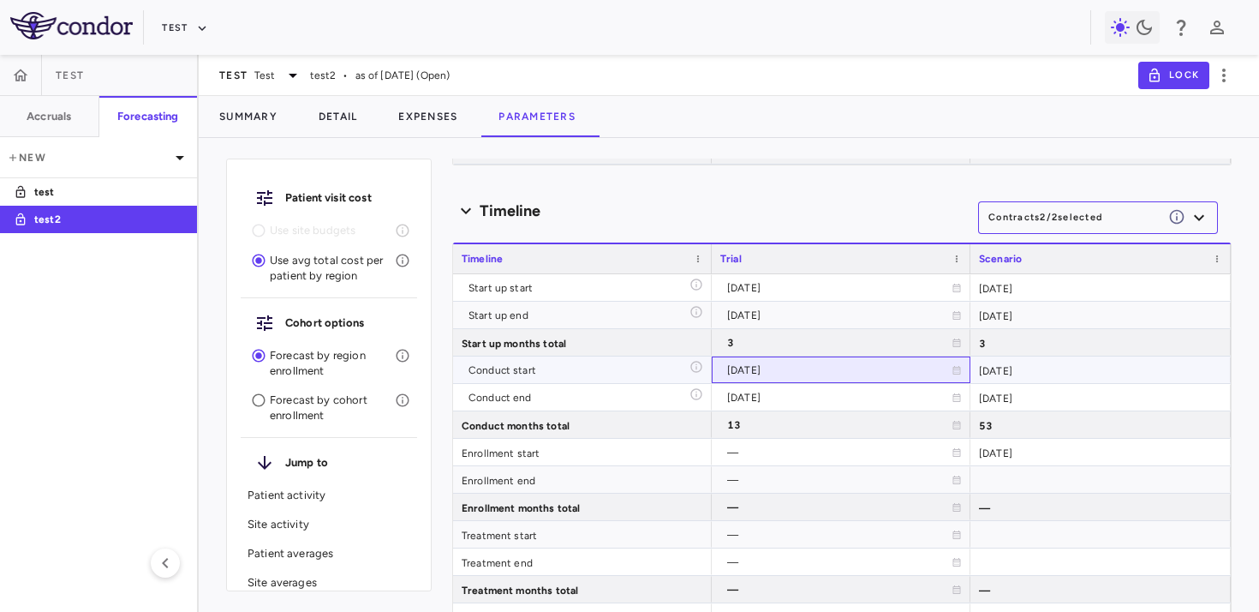
click at [755, 368] on div "[DATE]" at bounding box center [839, 369] width 224 height 27
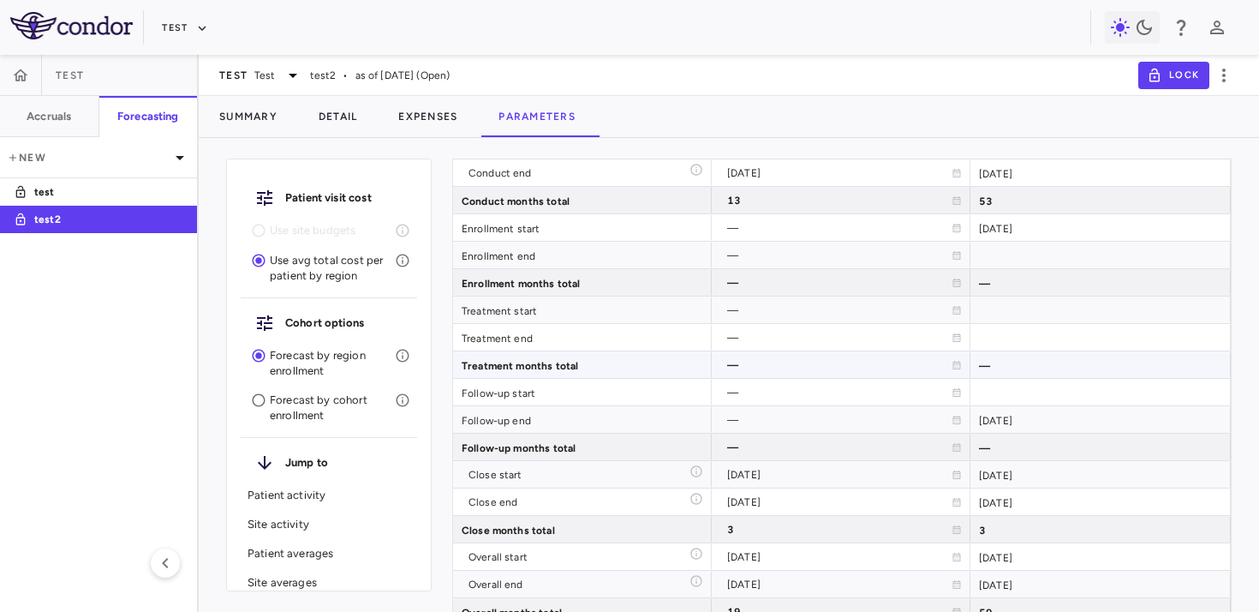
scroll to position [2976, 0]
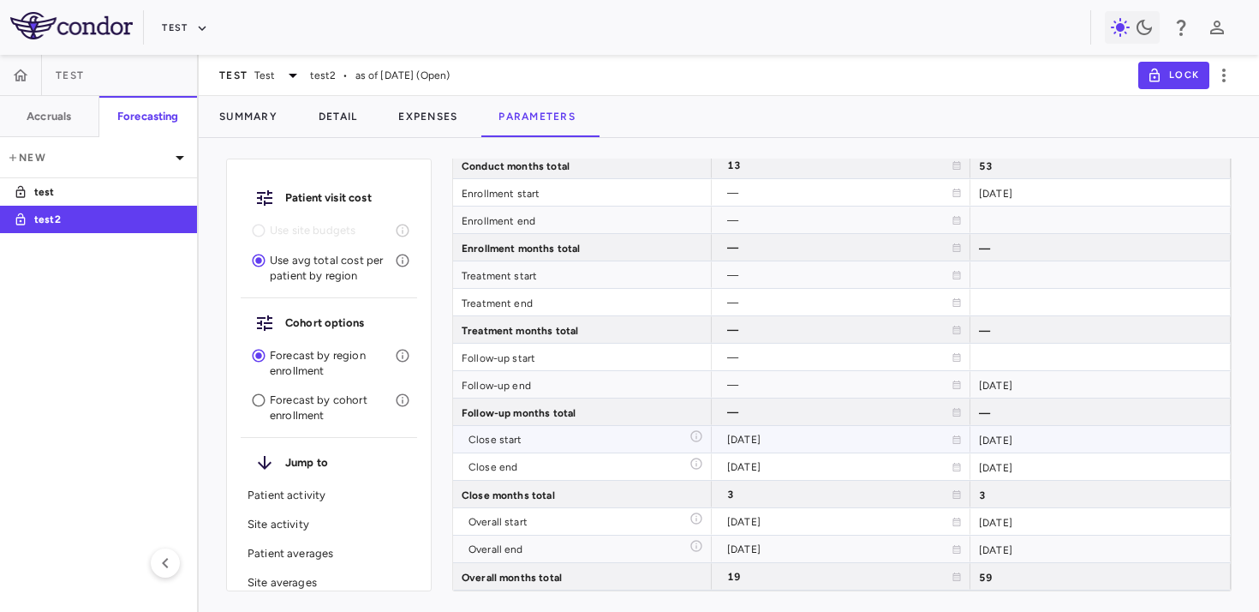
click at [764, 460] on div "[DATE]" at bounding box center [839, 466] width 224 height 27
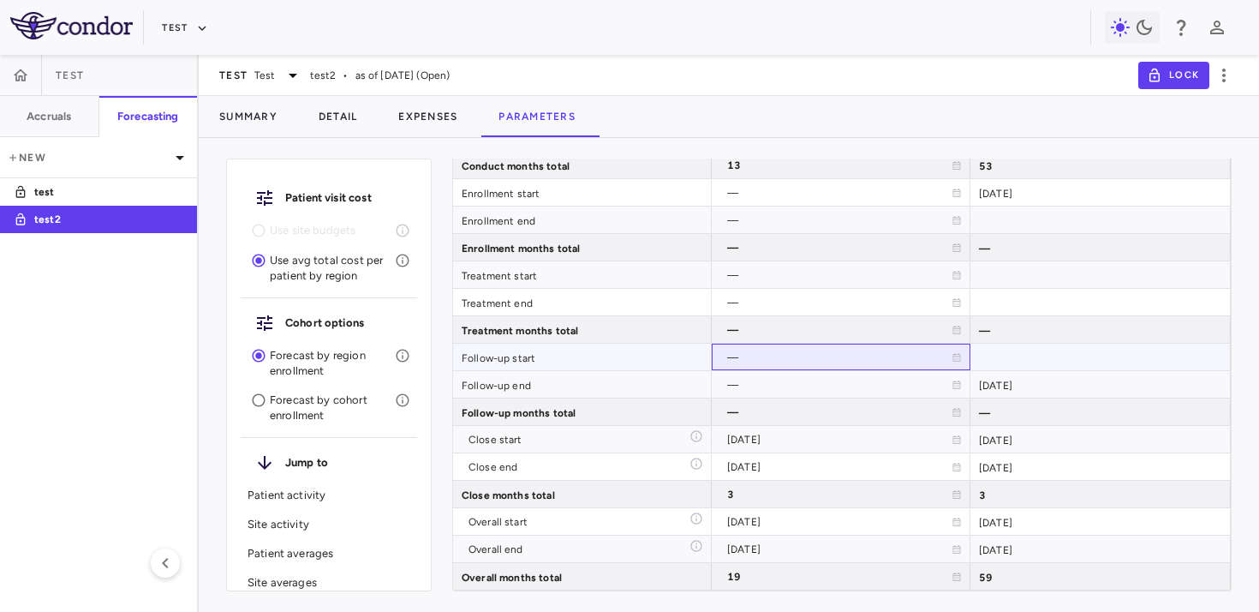
click at [781, 360] on div "—" at bounding box center [839, 357] width 224 height 27
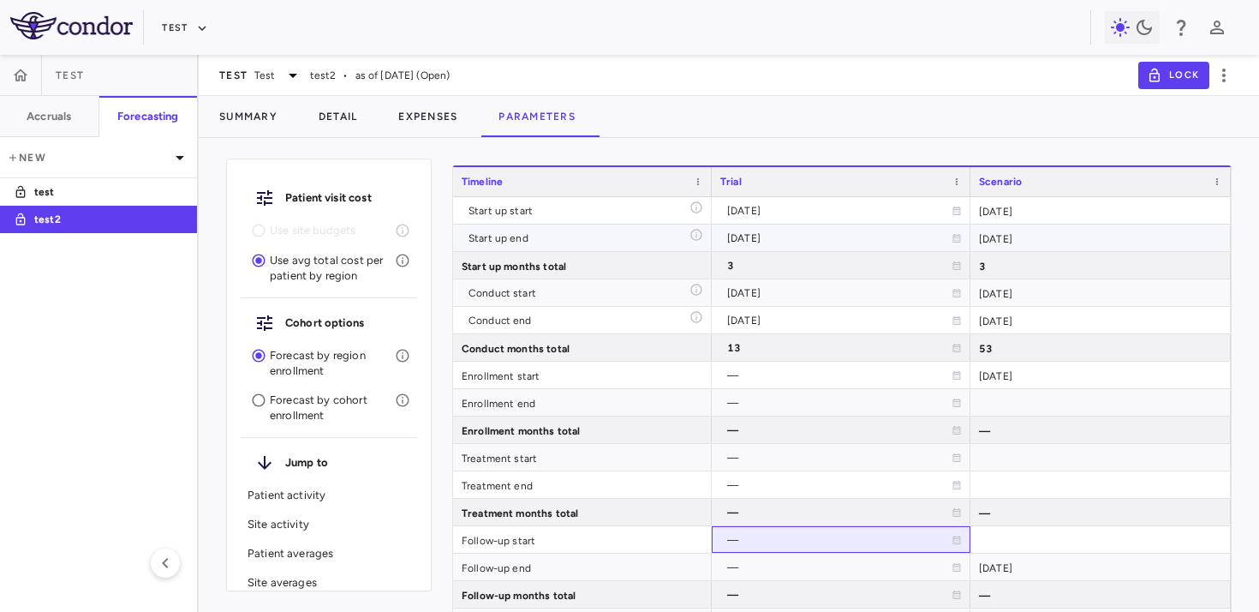
scroll to position [2796, 0]
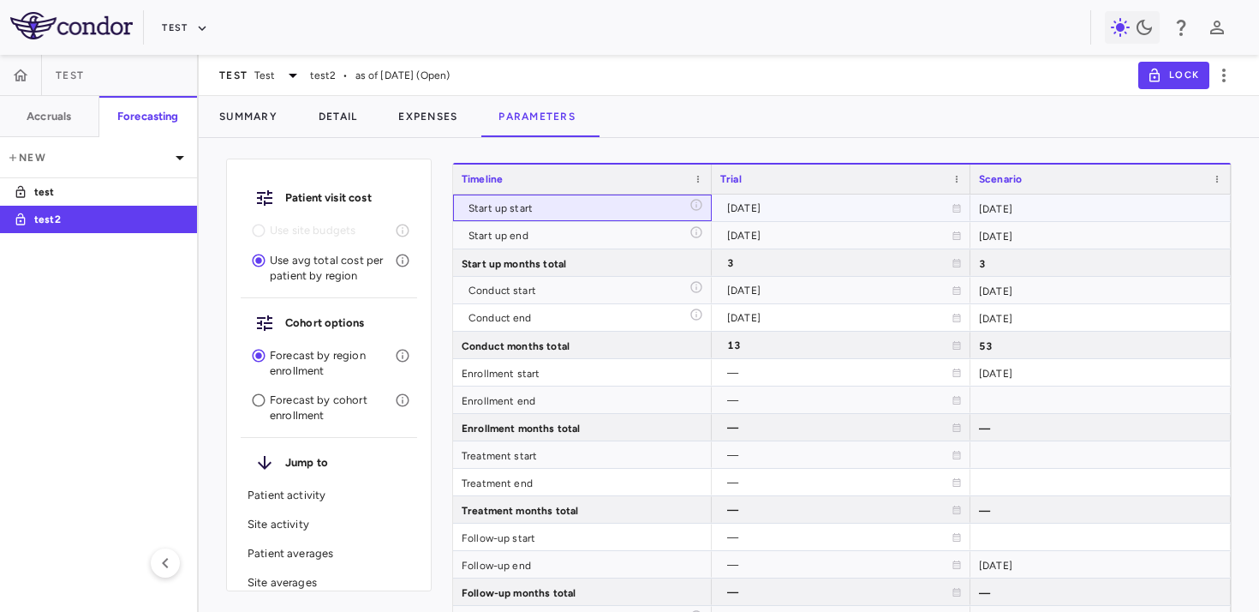
click at [638, 204] on div "Start up start" at bounding box center [579, 207] width 221 height 27
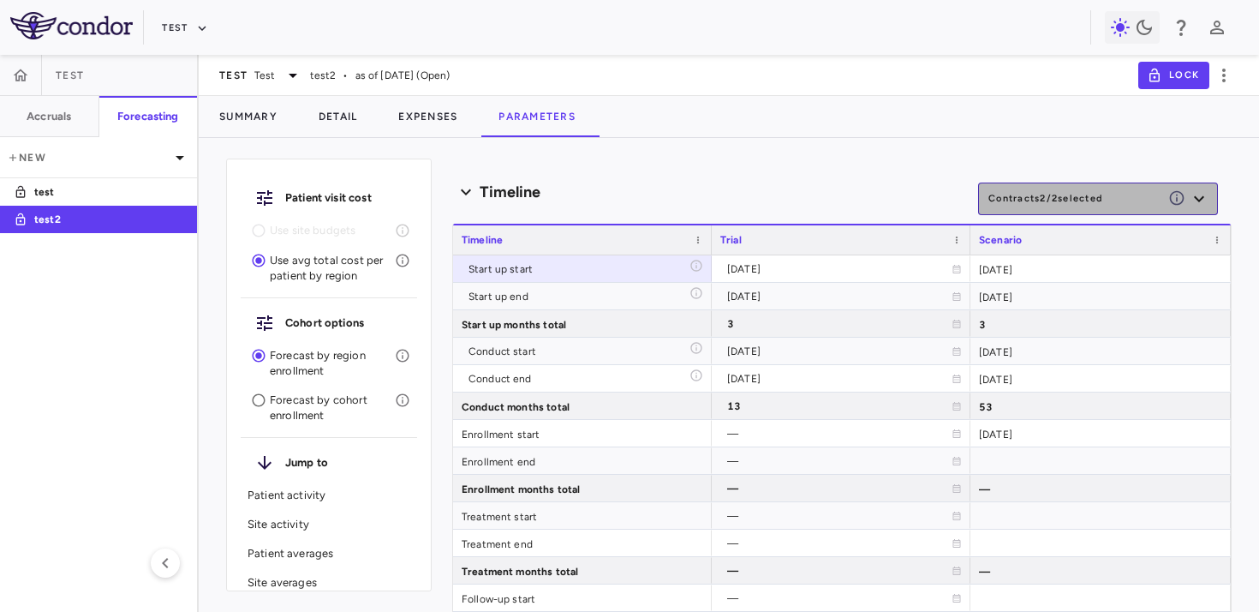
click at [1113, 205] on button "Contracts 2 / 2 selected" at bounding box center [1098, 198] width 240 height 33
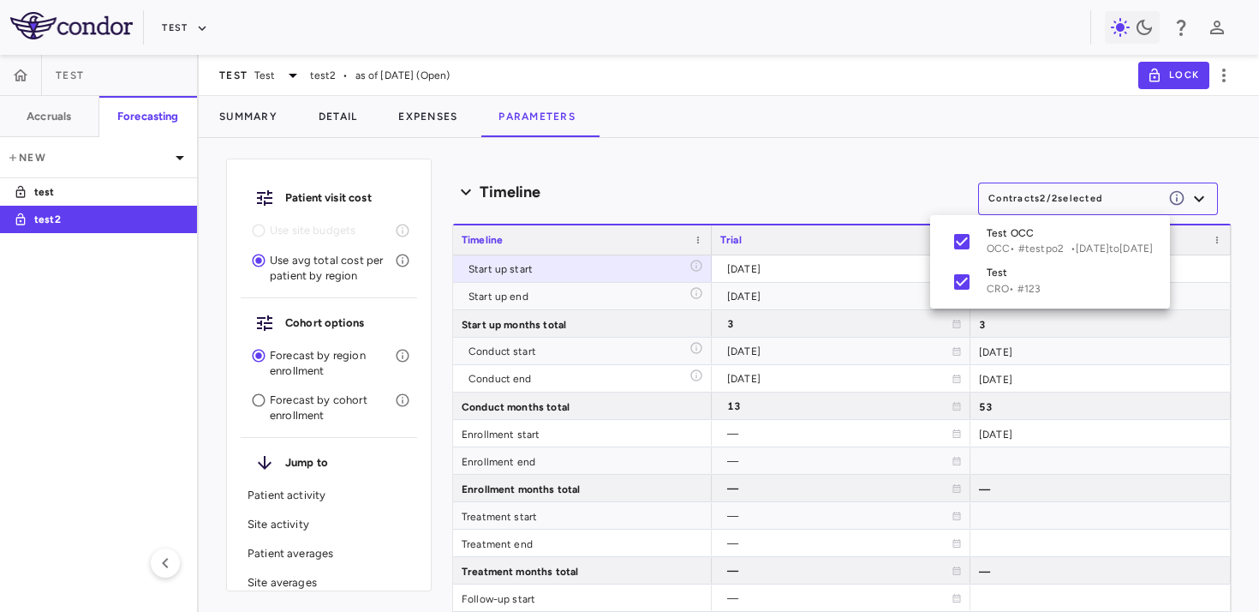
click at [782, 185] on div at bounding box center [629, 306] width 1259 height 612
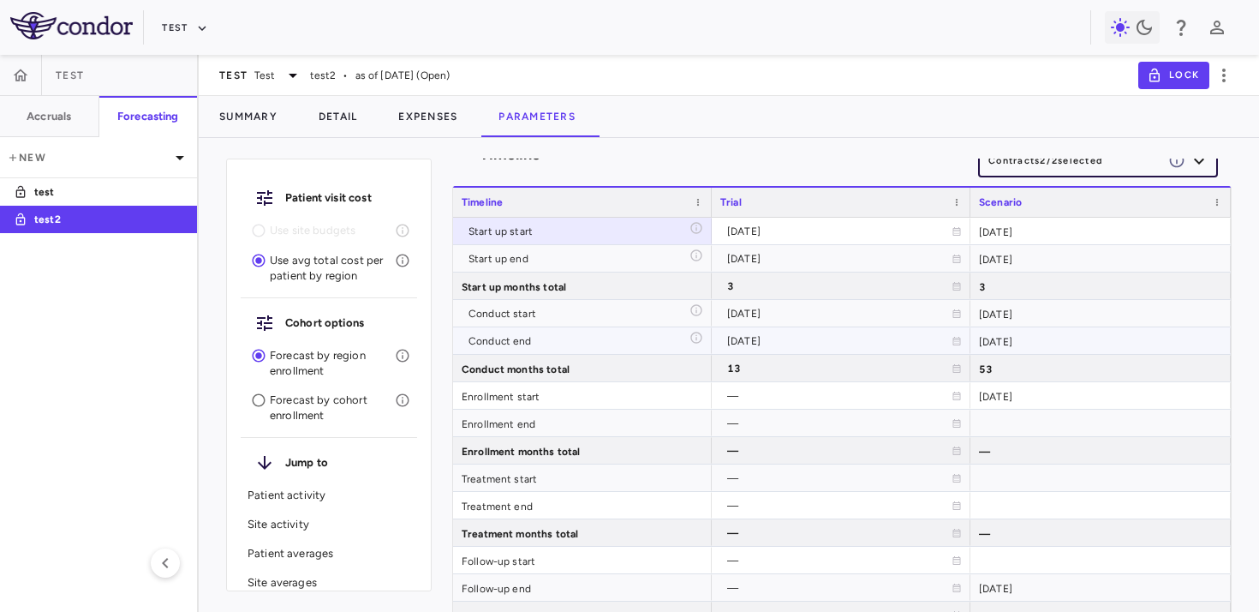
scroll to position [2778, 0]
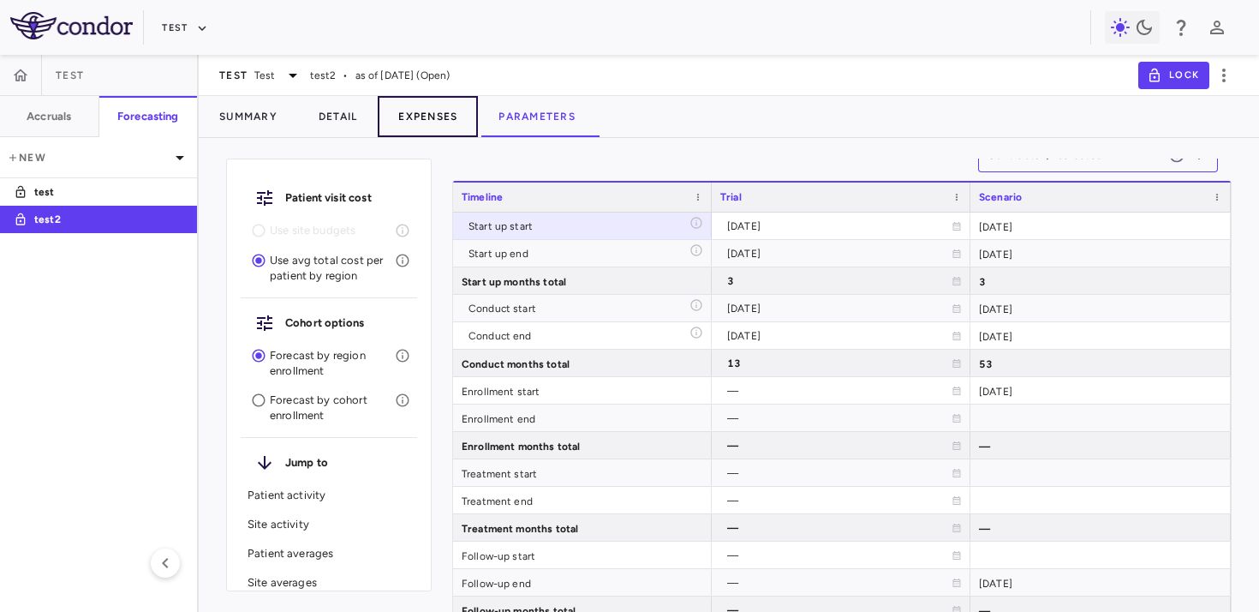
click at [421, 120] on button "Expenses" at bounding box center [428, 116] width 100 height 41
